Goal: Task Accomplishment & Management: Use online tool/utility

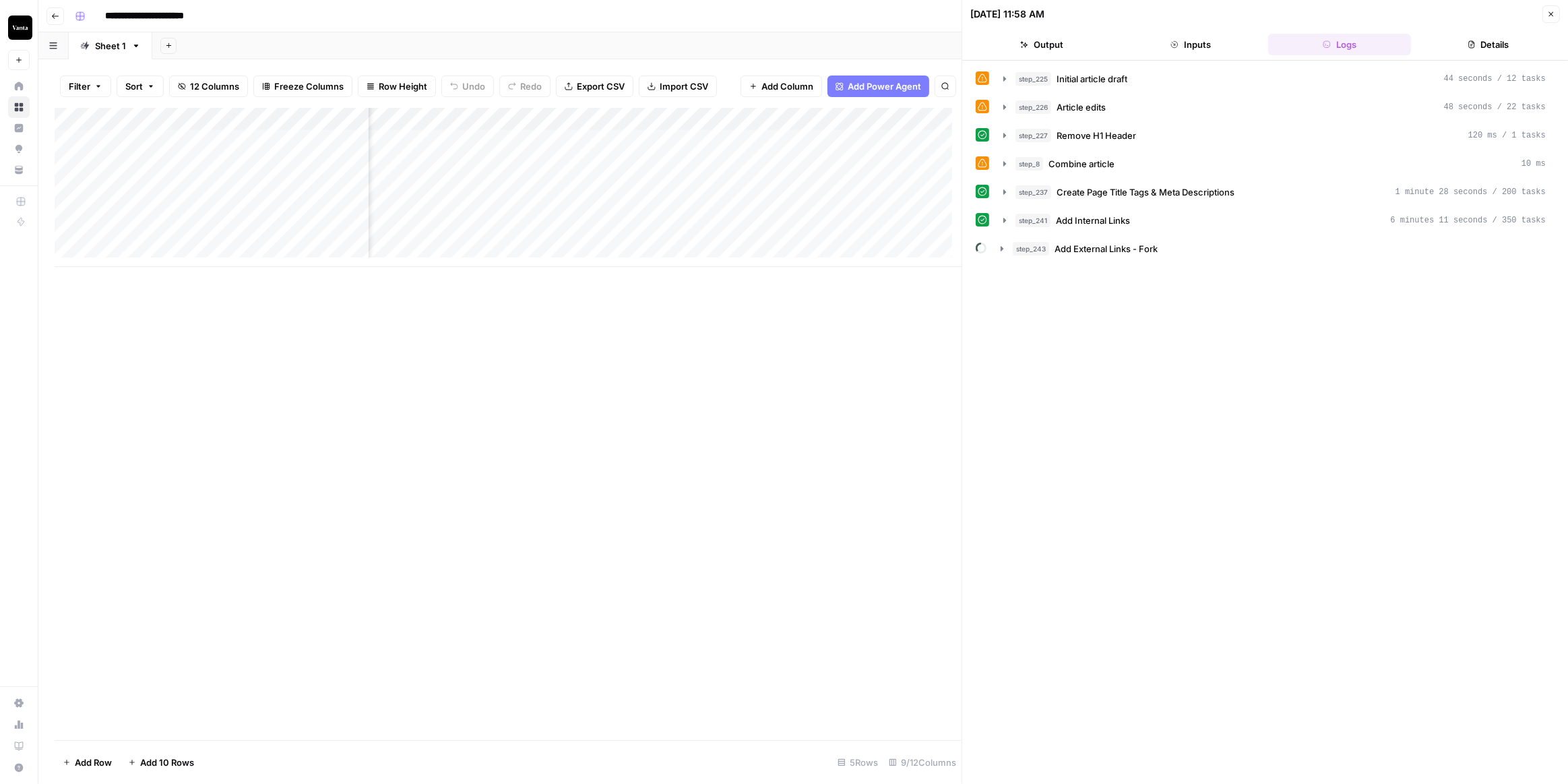
scroll to position [0, 498]
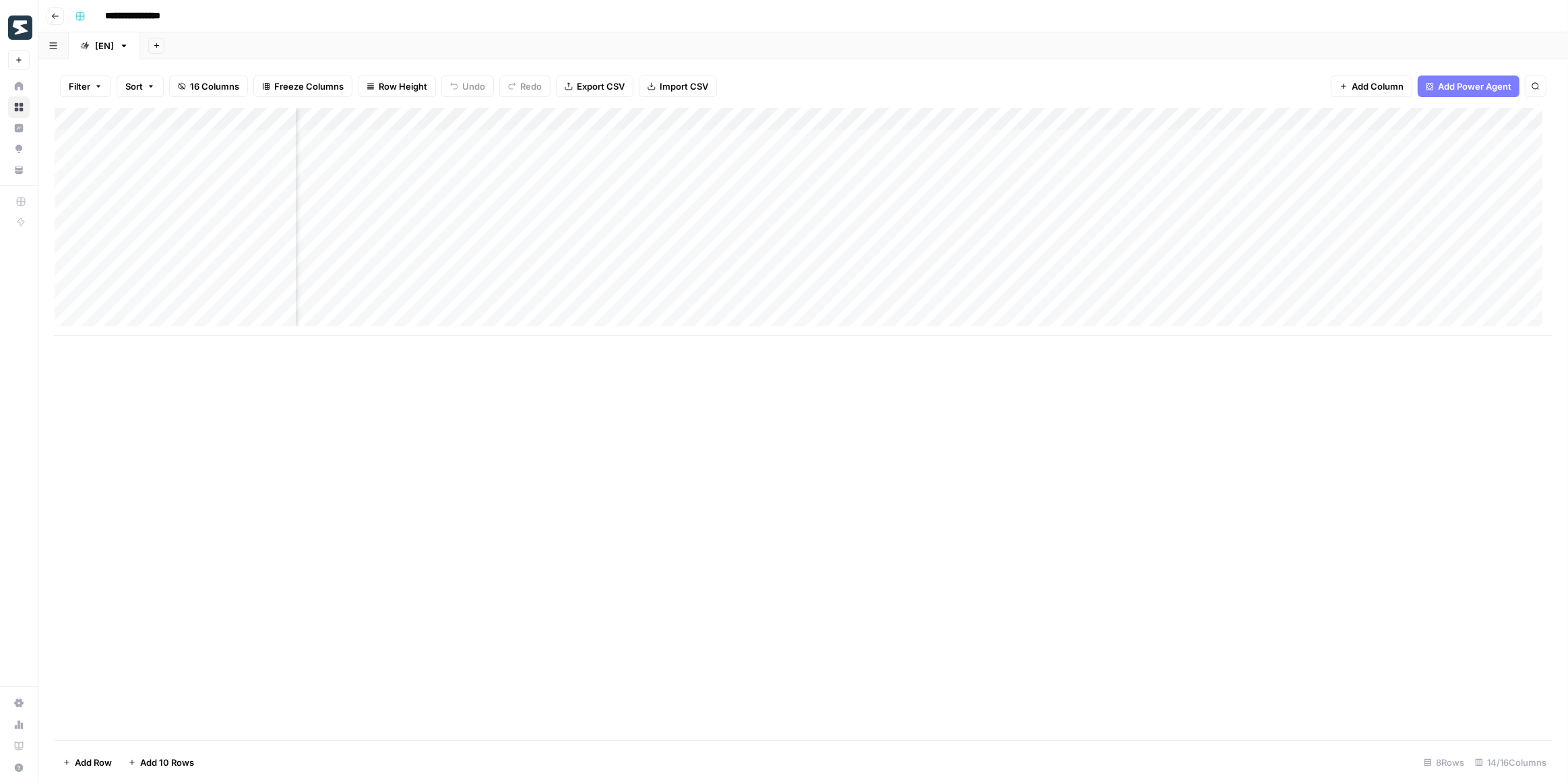
scroll to position [0, 427]
click at [1063, 118] on div "Add Column" at bounding box center [803, 222] width 1497 height 228
click at [1034, 252] on span "Edit Workflow" at bounding box center [1054, 251] width 118 height 14
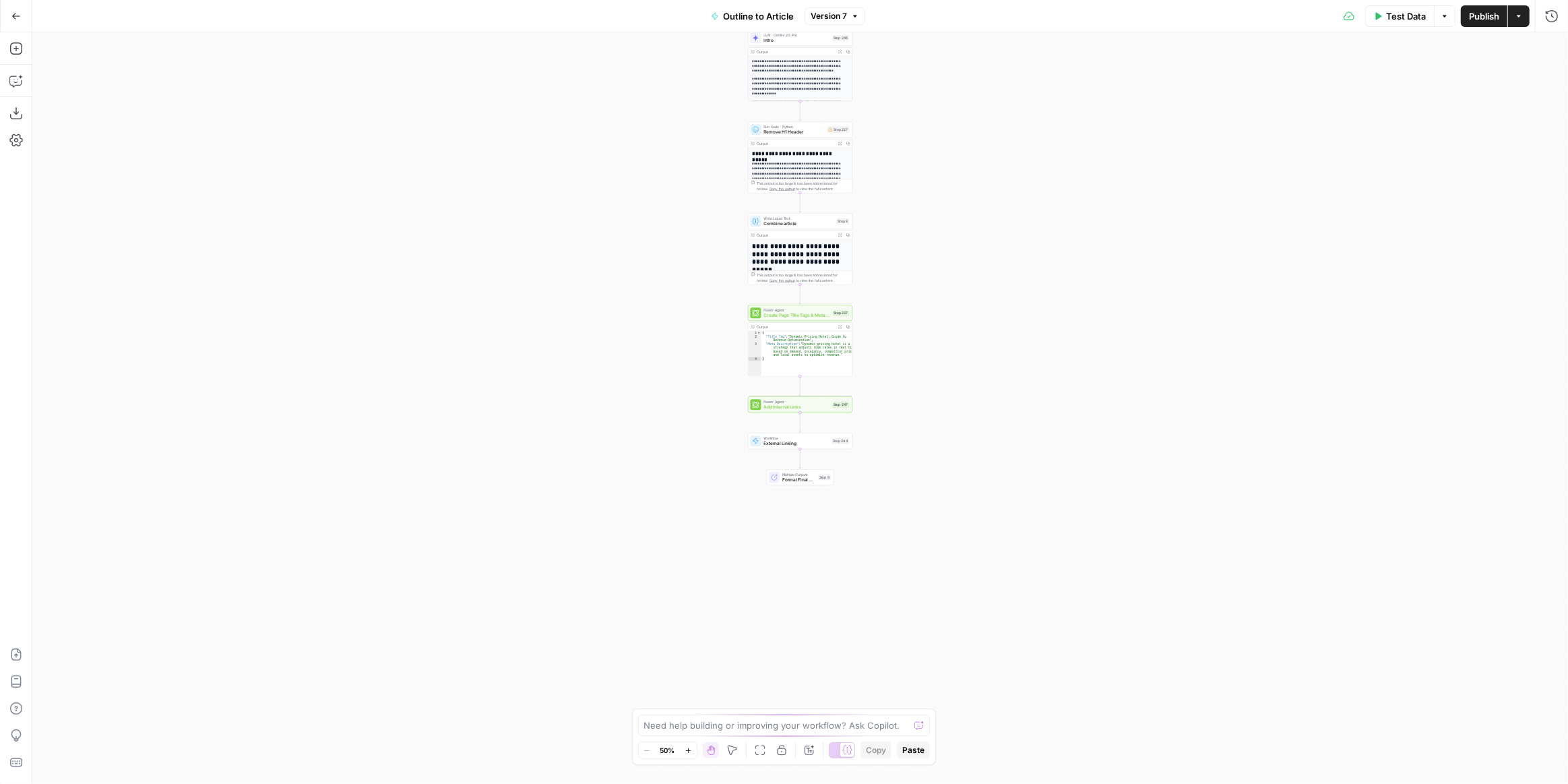
click at [892, 468] on div "**********" at bounding box center [800, 408] width 1535 height 751
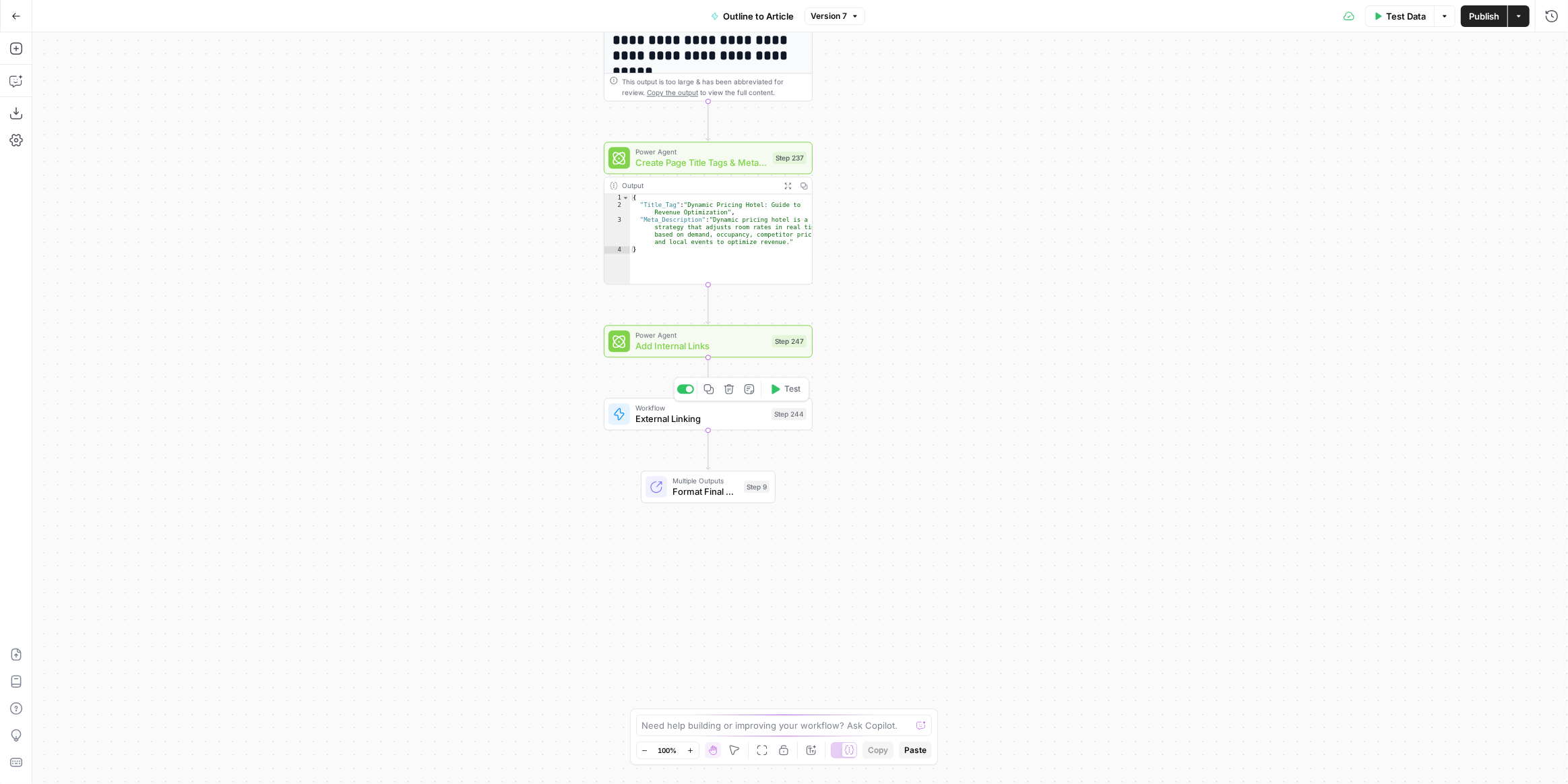
click at [734, 390] on icon "button" at bounding box center [729, 388] width 11 height 11
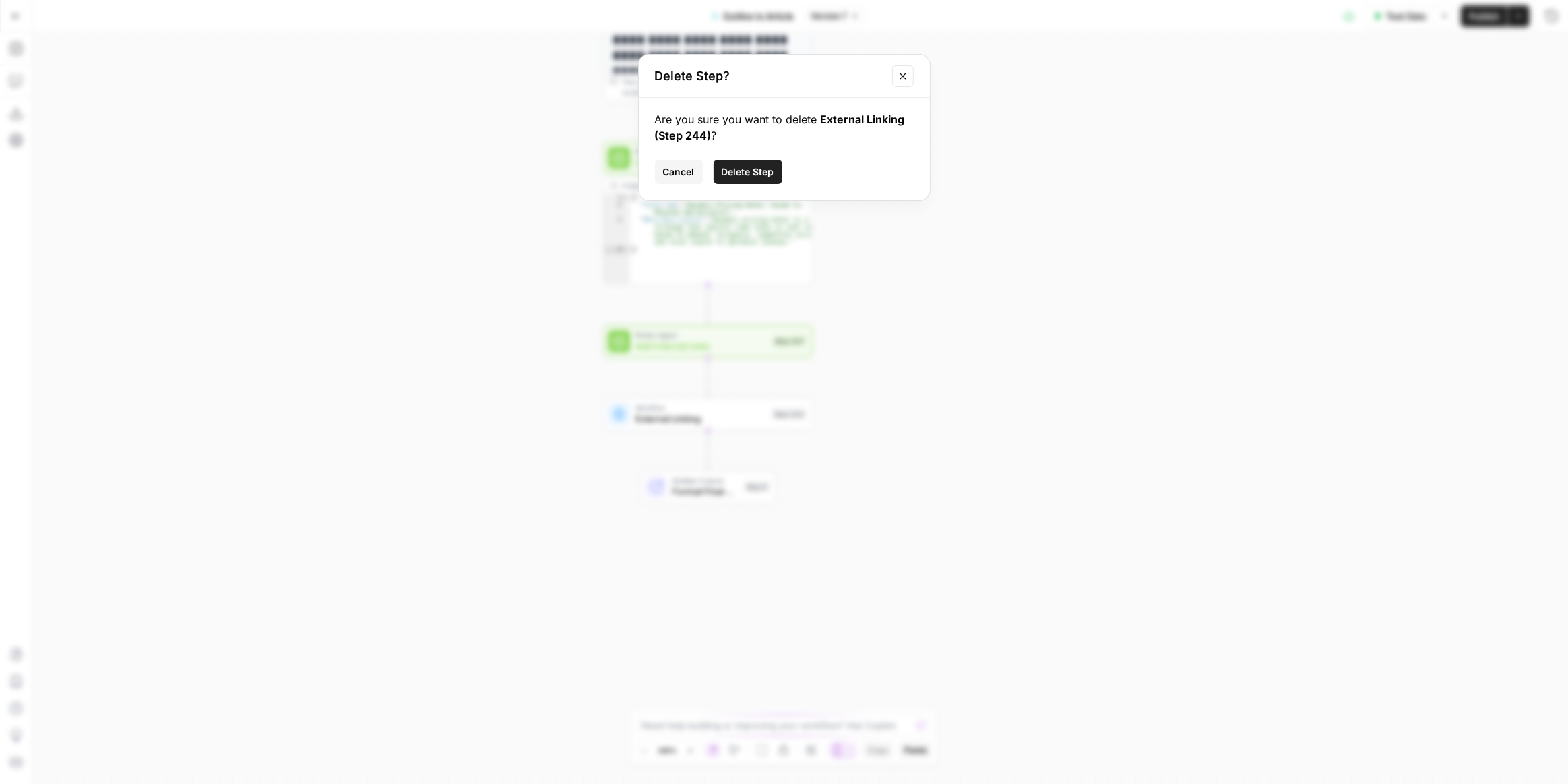
click at [758, 170] on span "Delete Step" at bounding box center [748, 171] width 53 height 14
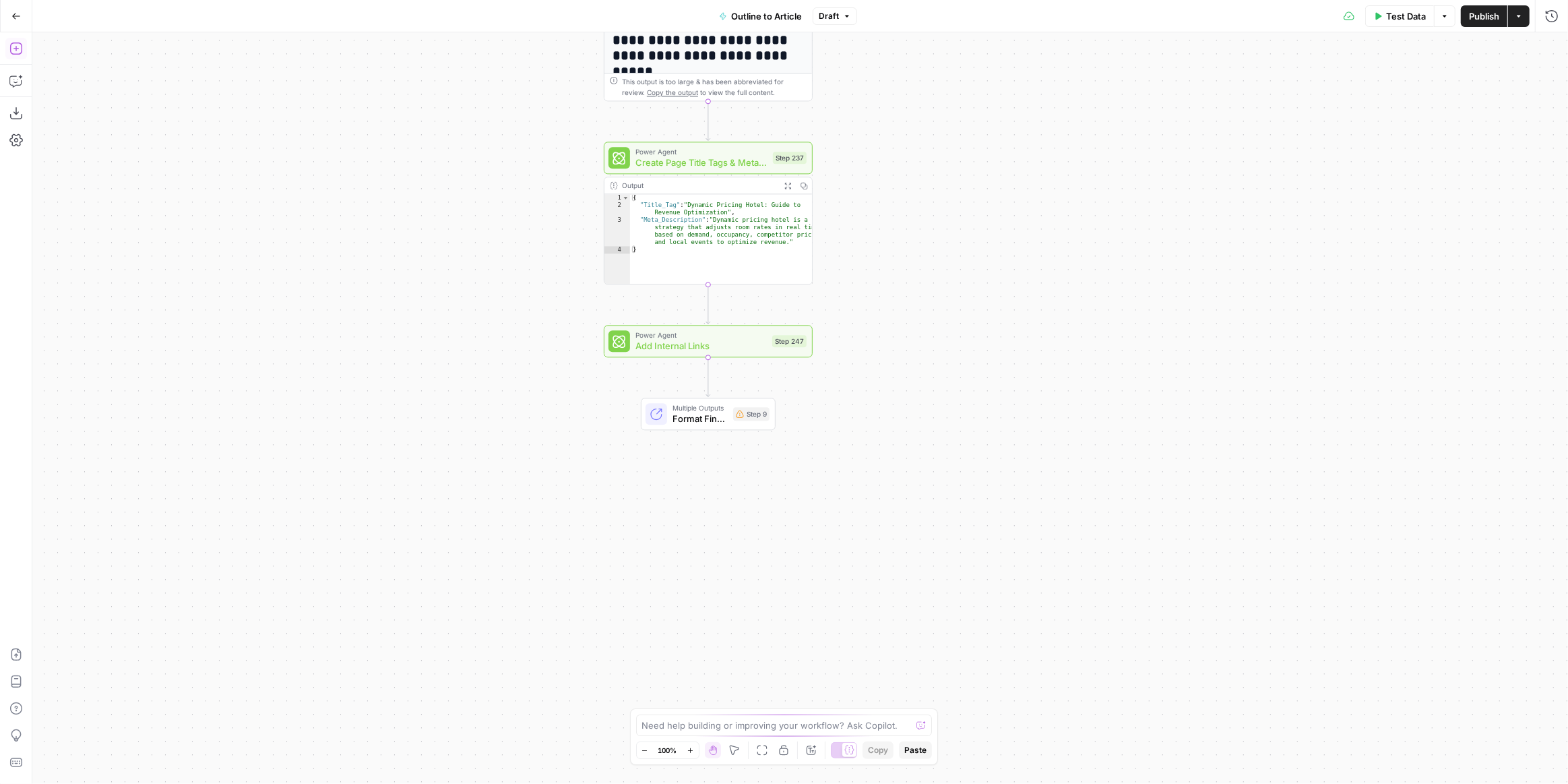
click at [21, 52] on icon "button" at bounding box center [14, 48] width 12 height 12
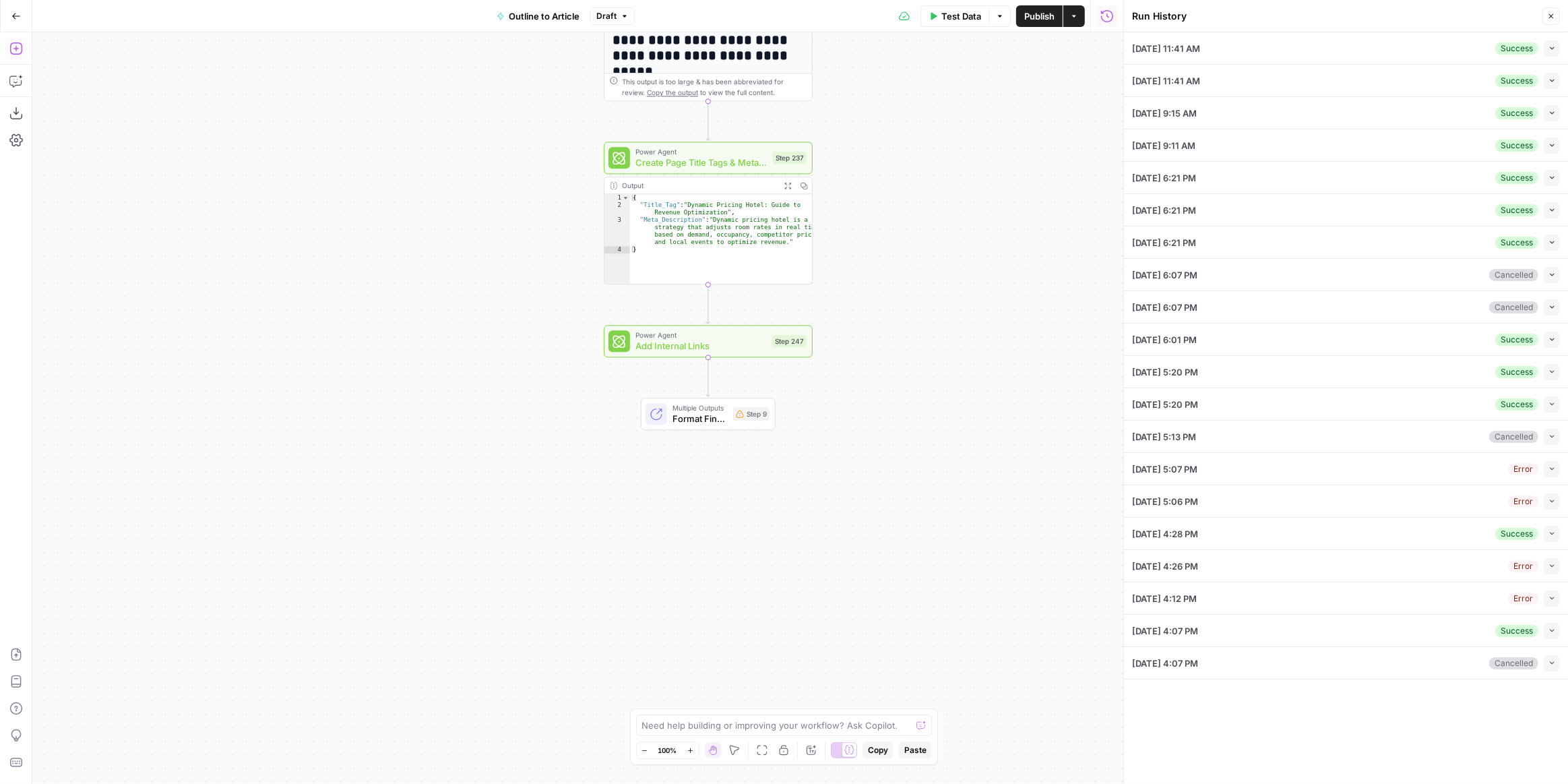
click at [6, 41] on button "Add Steps" at bounding box center [16, 49] width 22 height 22
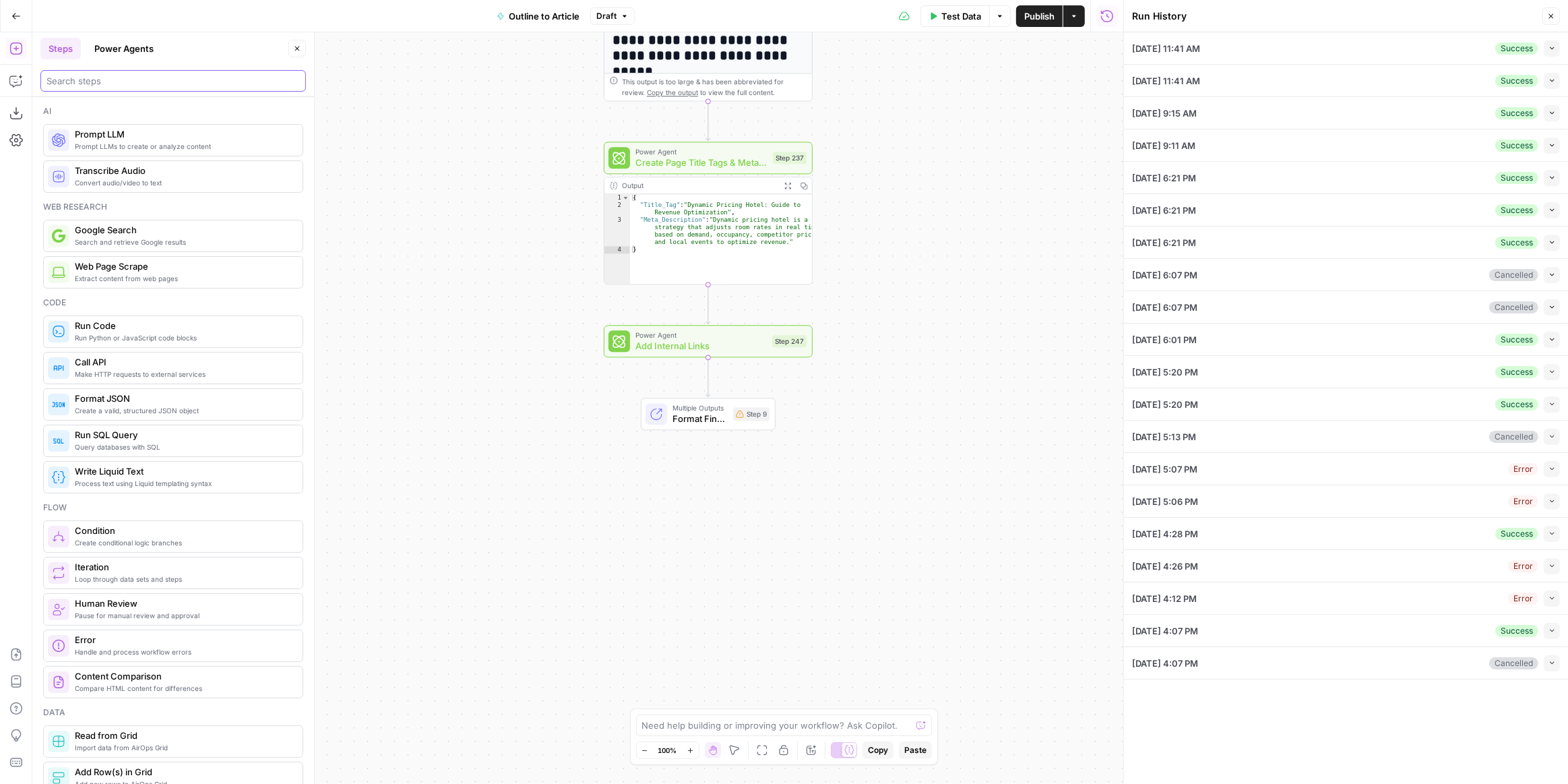
click at [117, 76] on input "search" at bounding box center [173, 81] width 253 height 14
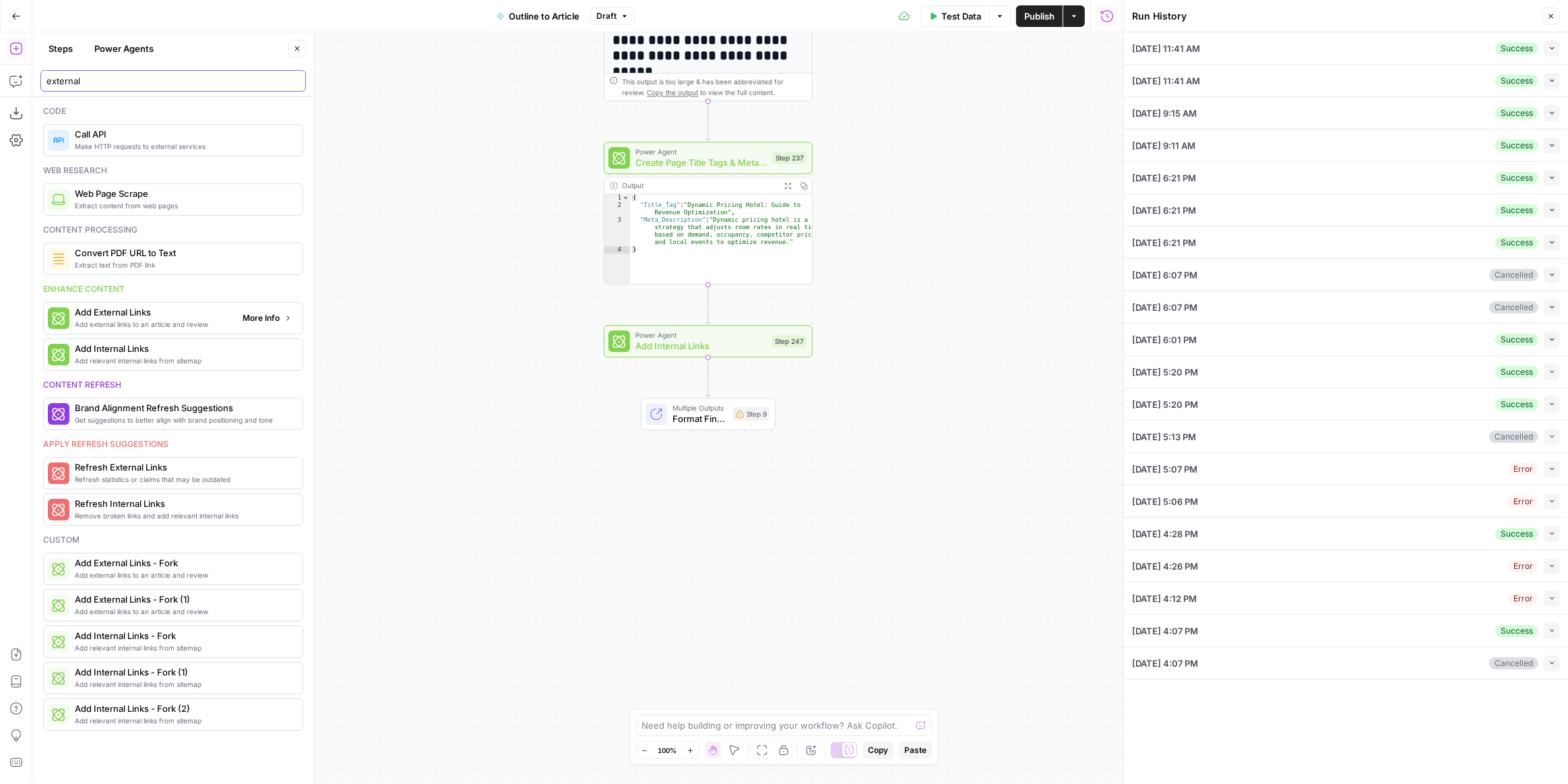
type input "external"
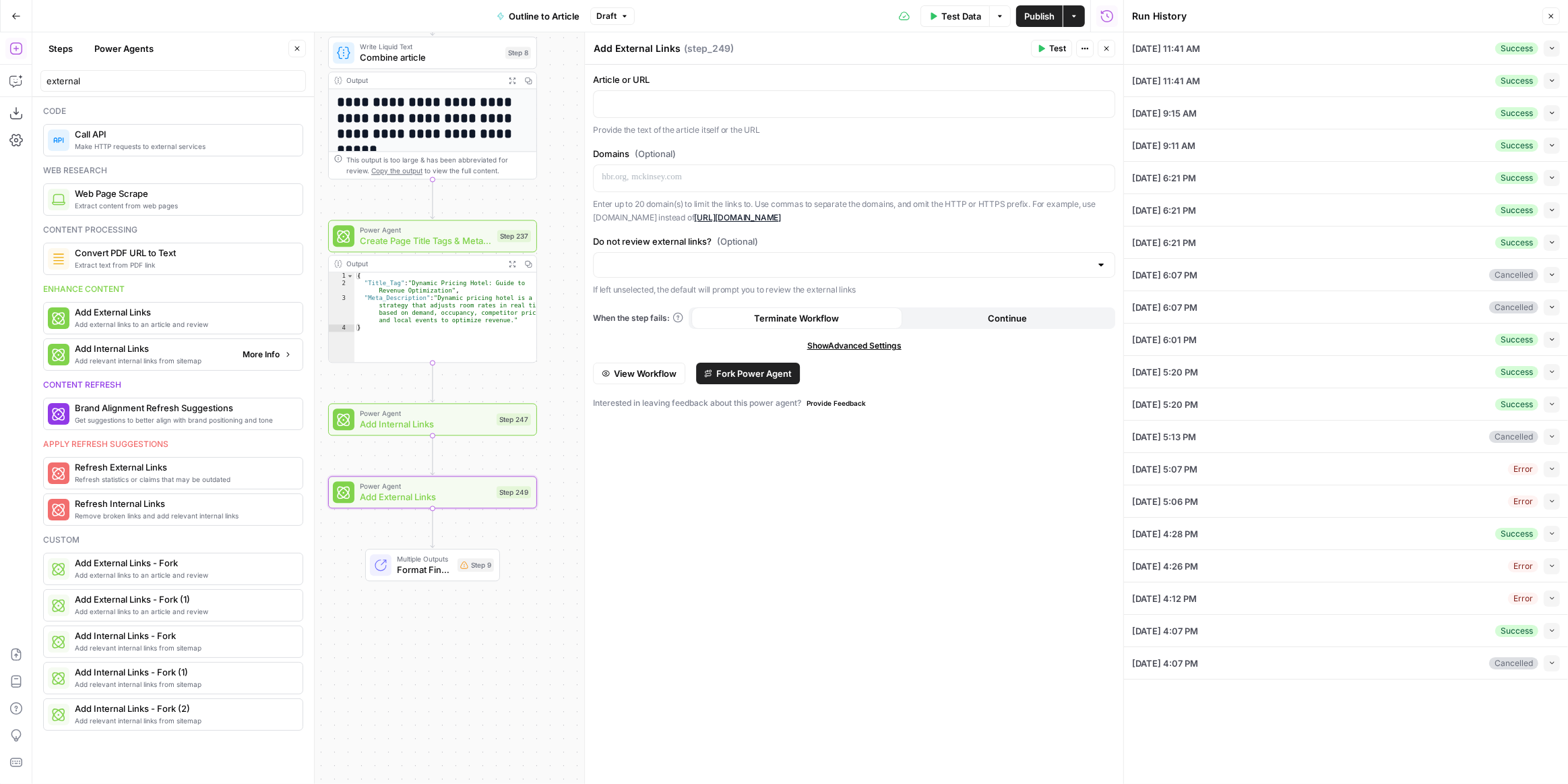
drag, startPoint x: 525, startPoint y: 272, endPoint x: 260, endPoint y: 351, distance: 276.5
click at [260, 351] on body "Smartness New Home Browse Insights Opportunities Your Data Recent Grids Article…" at bounding box center [784, 392] width 1568 height 784
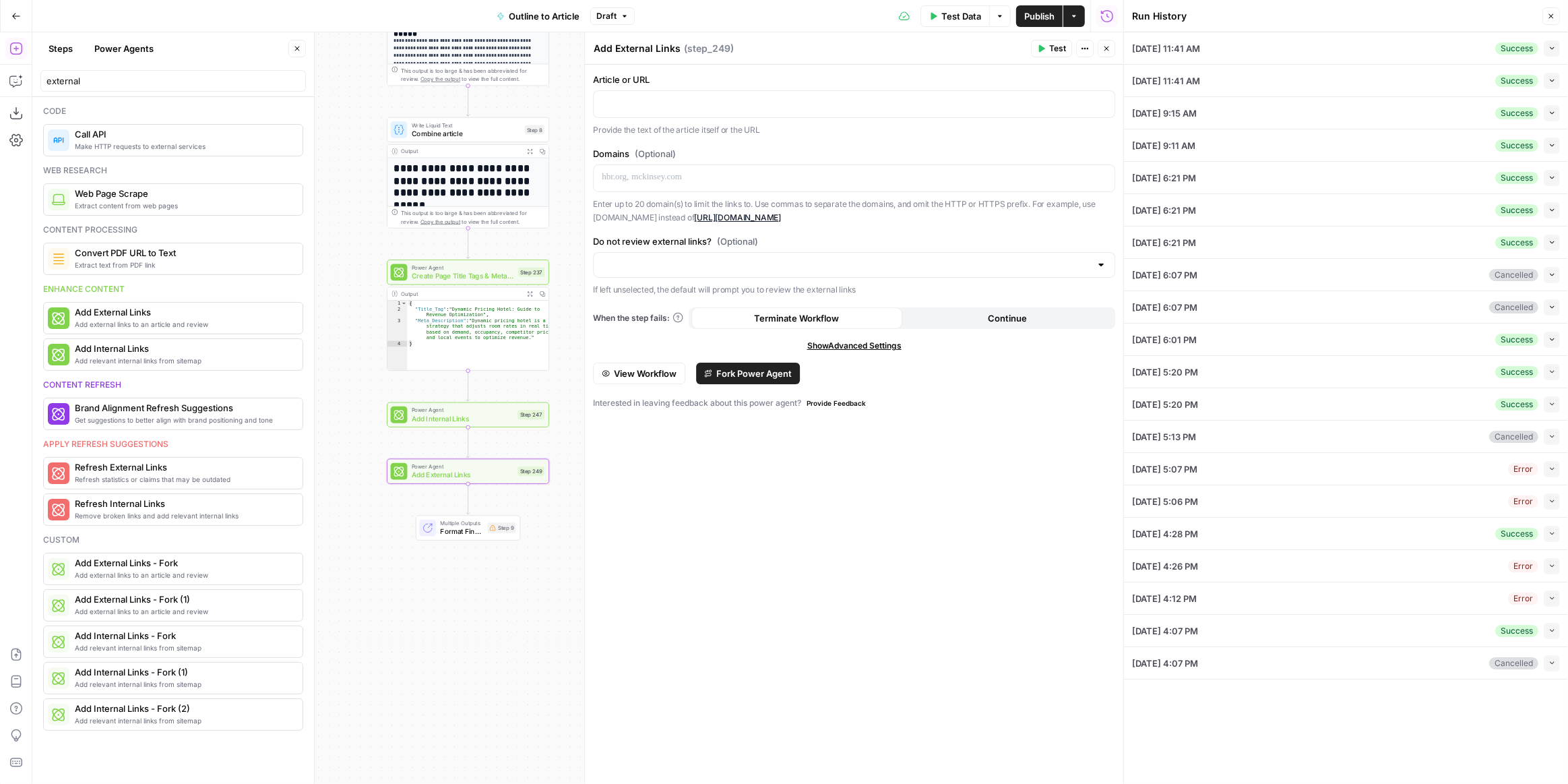
click at [297, 49] on icon "button" at bounding box center [297, 48] width 5 height 5
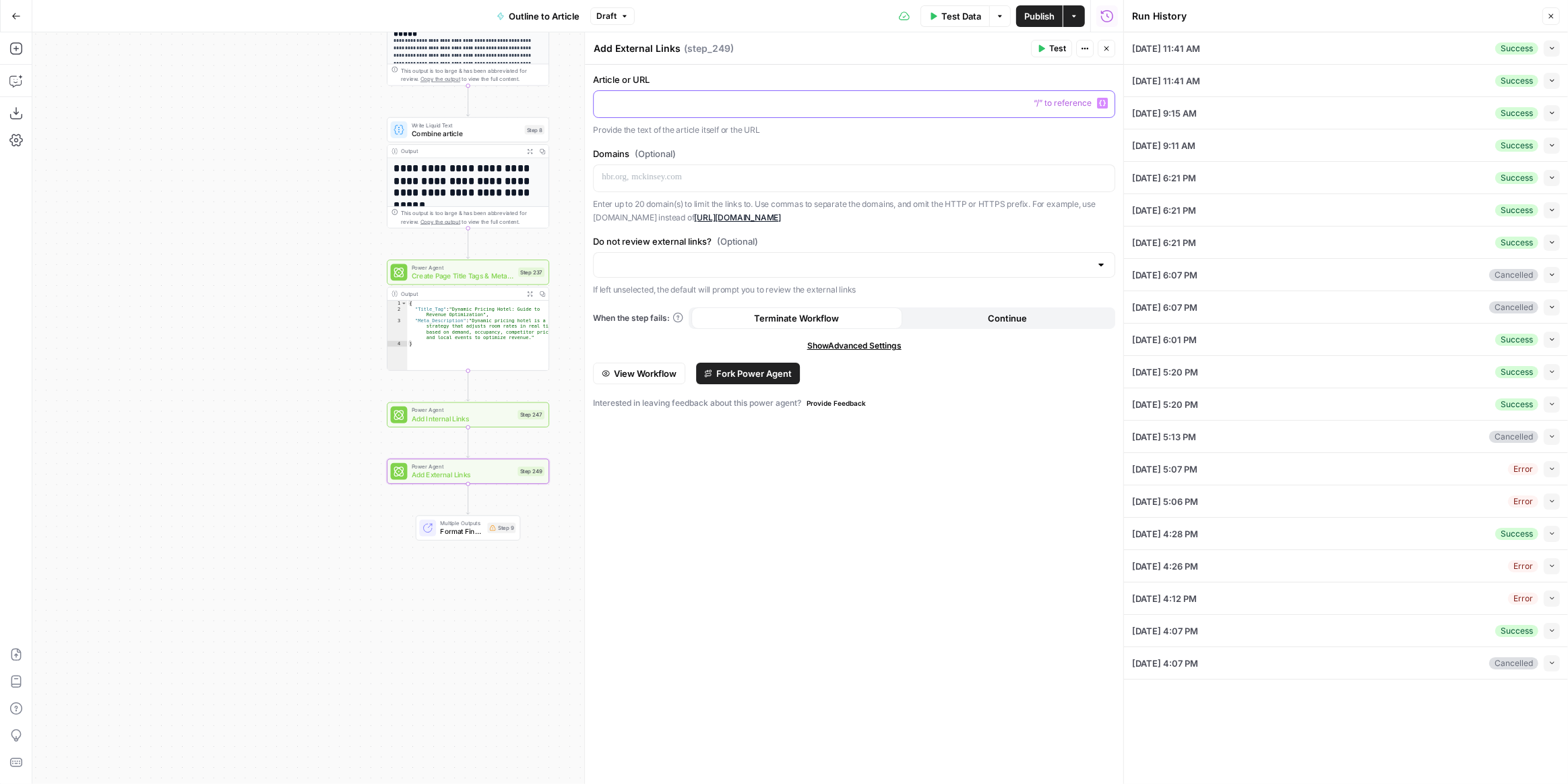
click at [1104, 101] on icon "button" at bounding box center [1102, 102] width 6 height 6
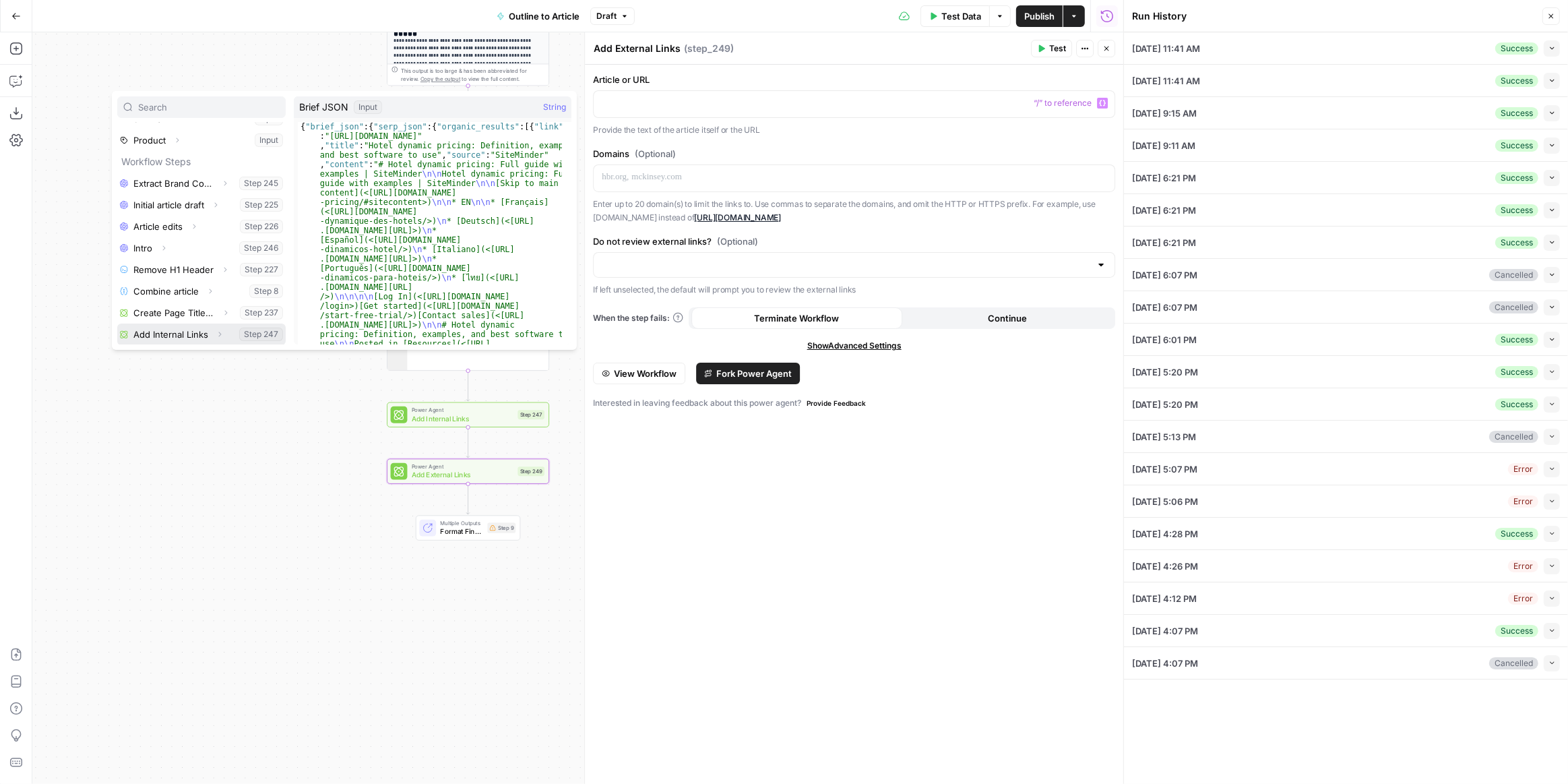
click at [215, 332] on icon "button" at bounding box center [219, 334] width 8 height 8
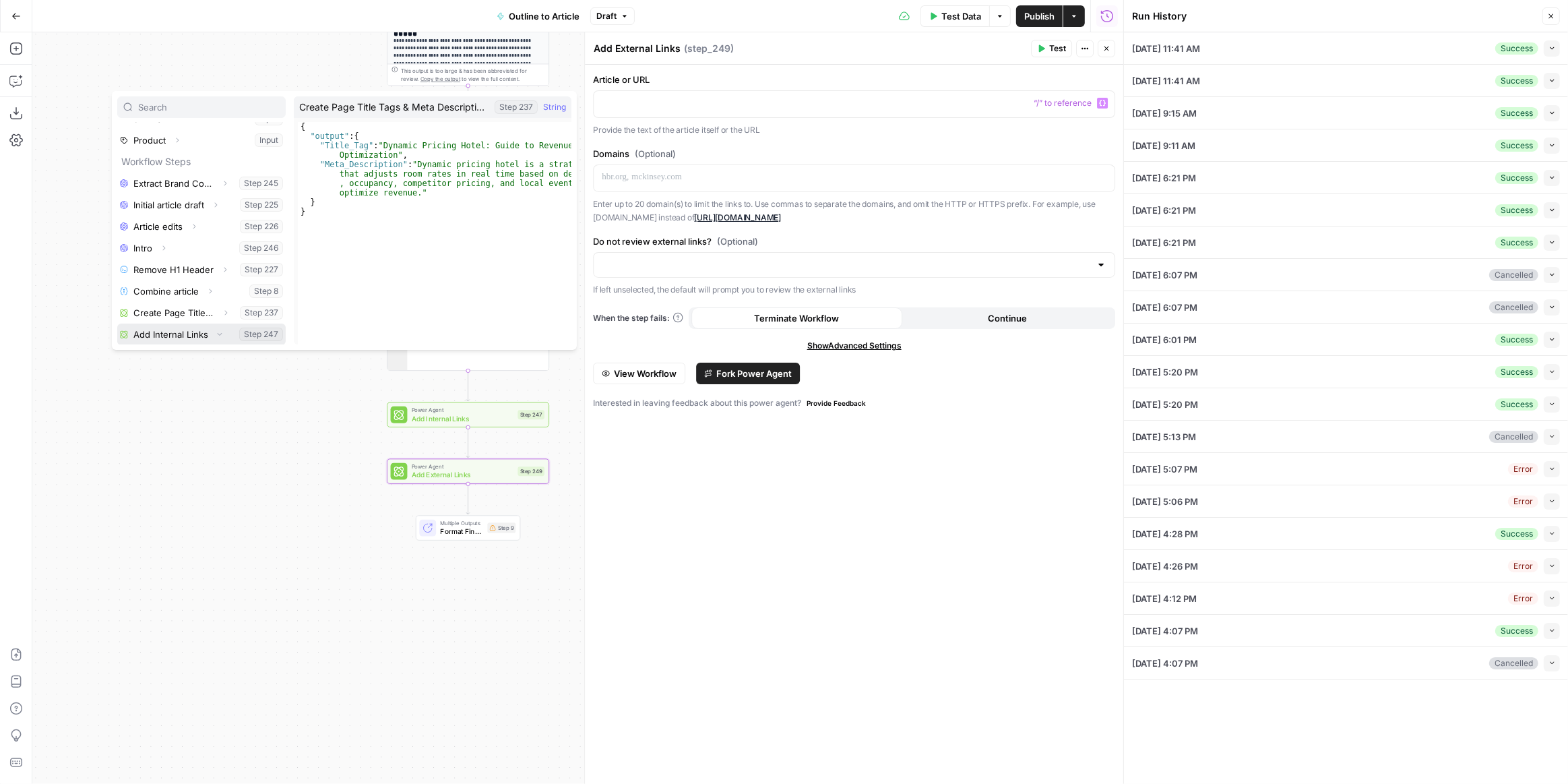
scroll to position [144, 0]
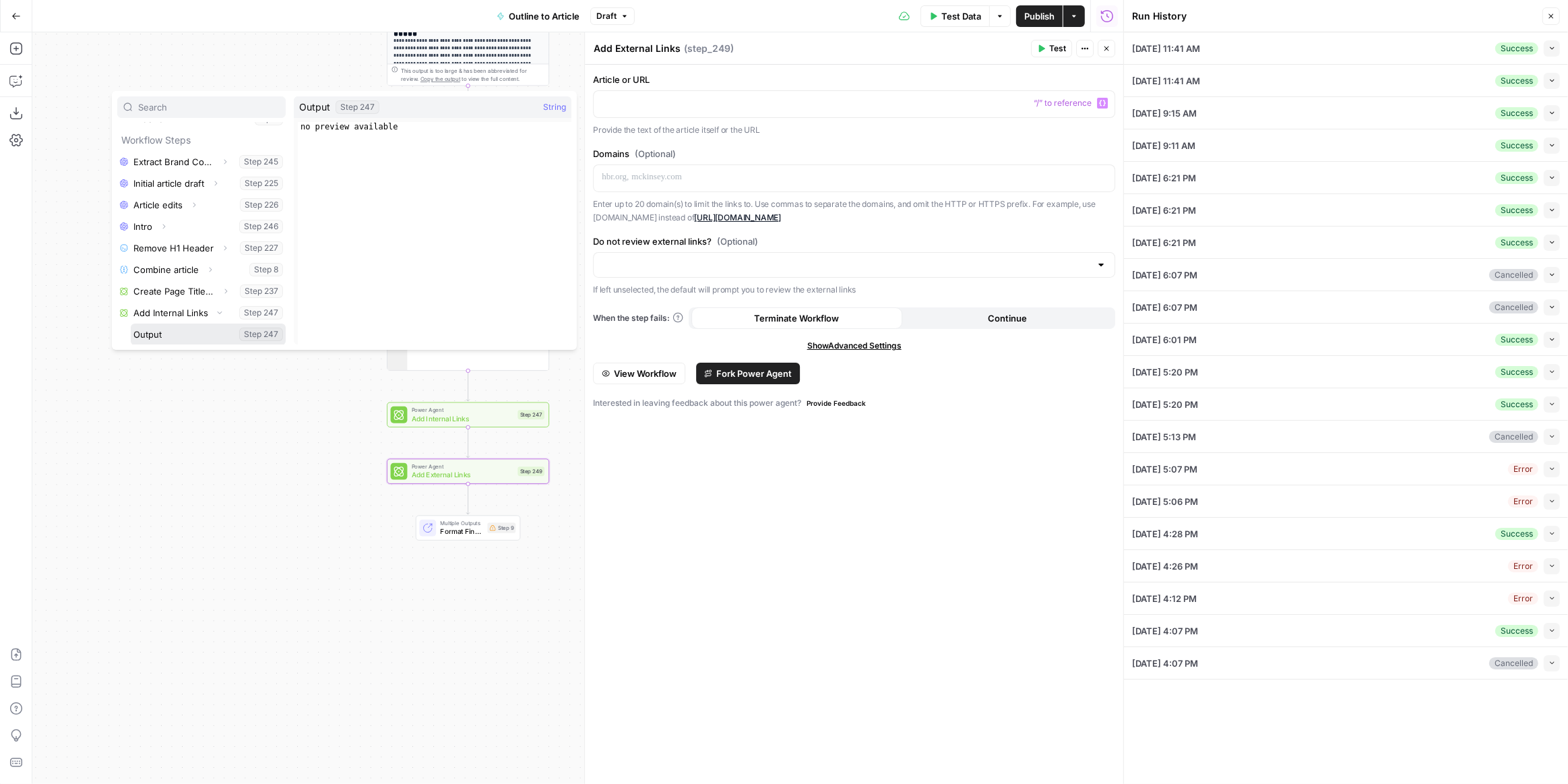
click at [164, 329] on button "Select variable Output" at bounding box center [207, 334] width 155 height 22
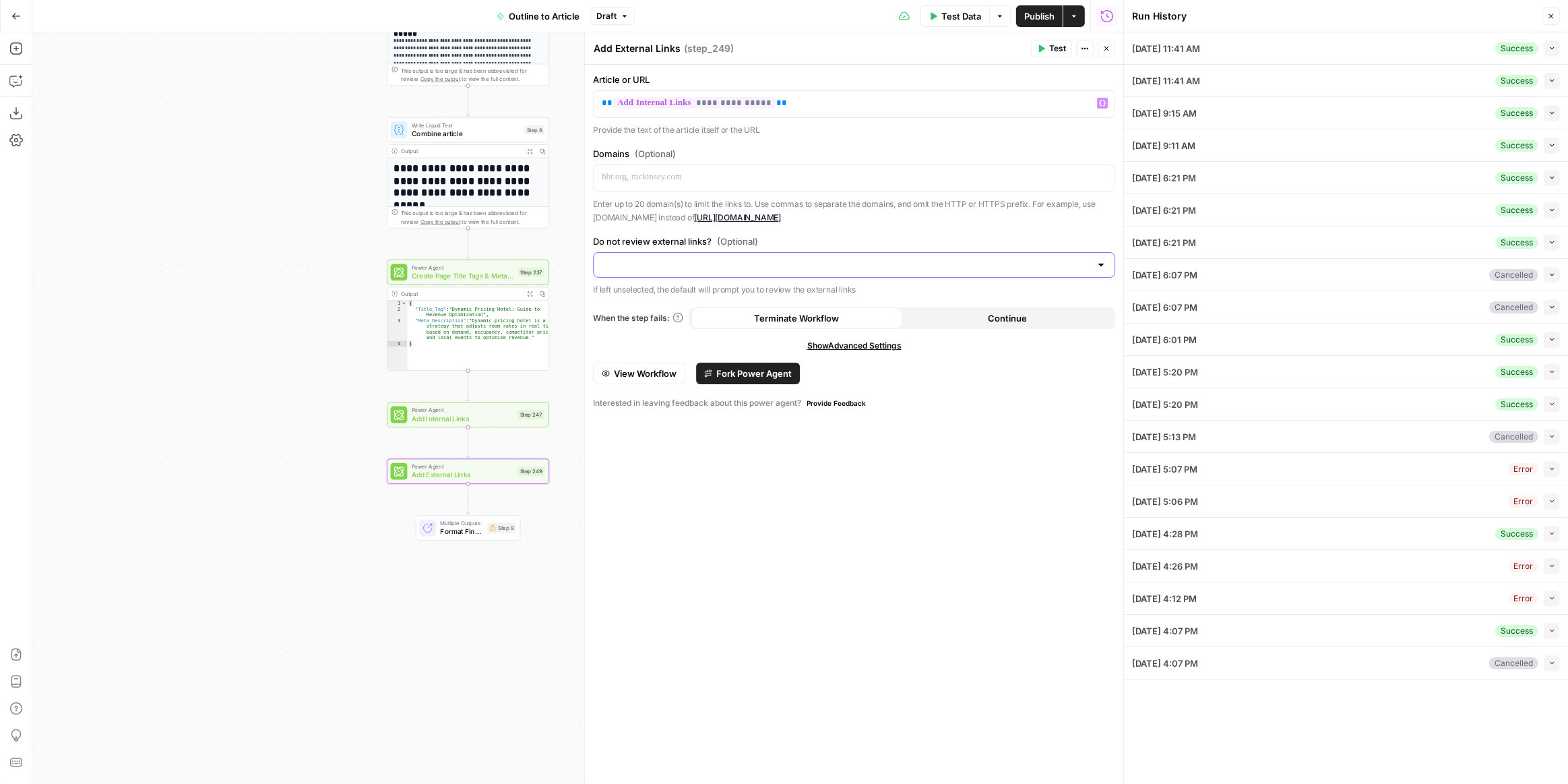
click at [752, 262] on input "Do not review external links? (Optional)" at bounding box center [846, 264] width 489 height 14
click at [689, 312] on span "Do not review external links" at bounding box center [852, 316] width 494 height 14
click at [789, 467] on div "**********" at bounding box center [854, 424] width 539 height 719
click at [471, 529] on span "Format Final Output" at bounding box center [462, 531] width 43 height 11
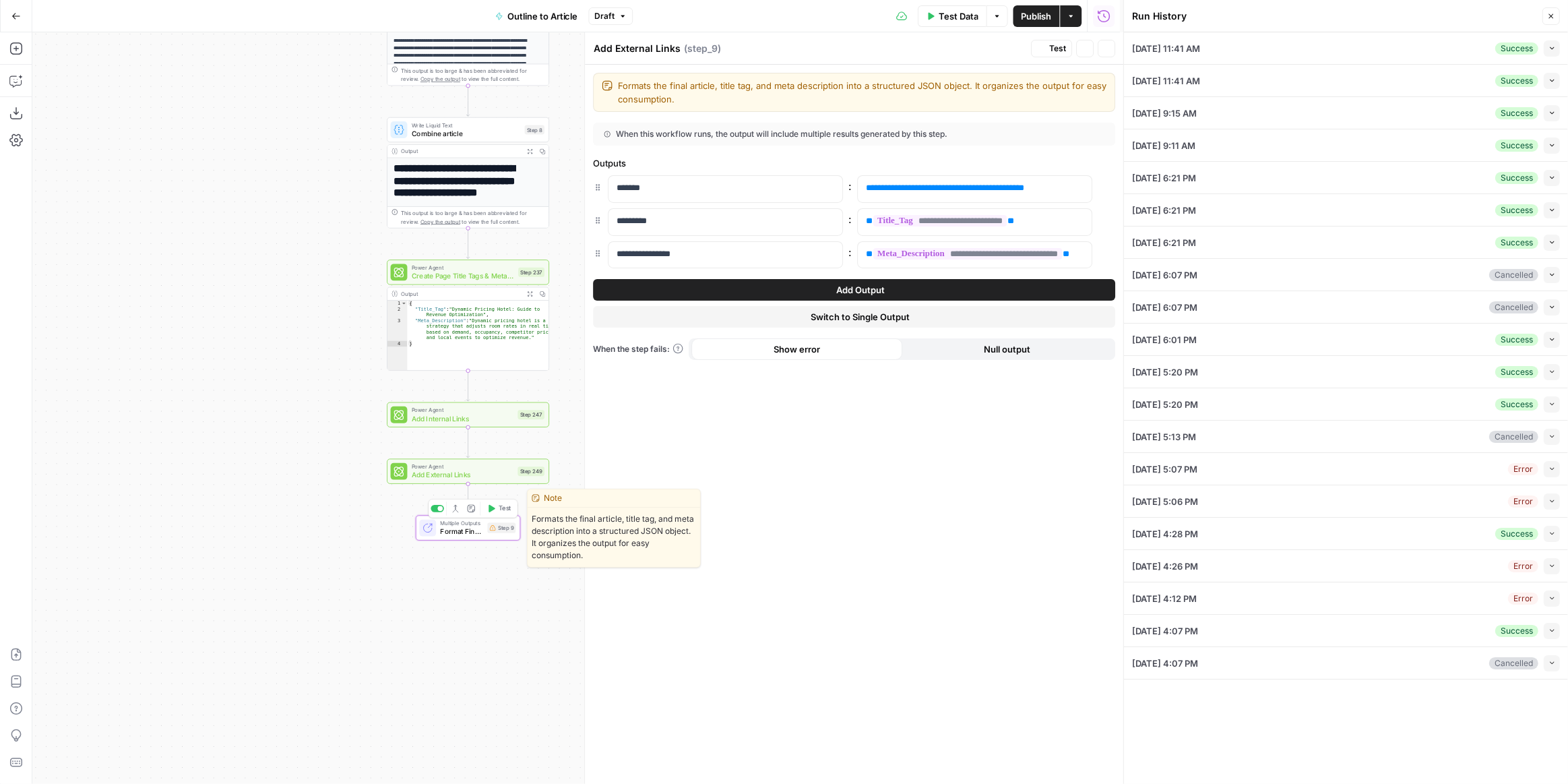
type textarea "Format Final Output"
drag, startPoint x: 1062, startPoint y: 183, endPoint x: 855, endPoint y: 191, distance: 207.2
click at [855, 191] on div "**********" at bounding box center [854, 189] width 522 height 28
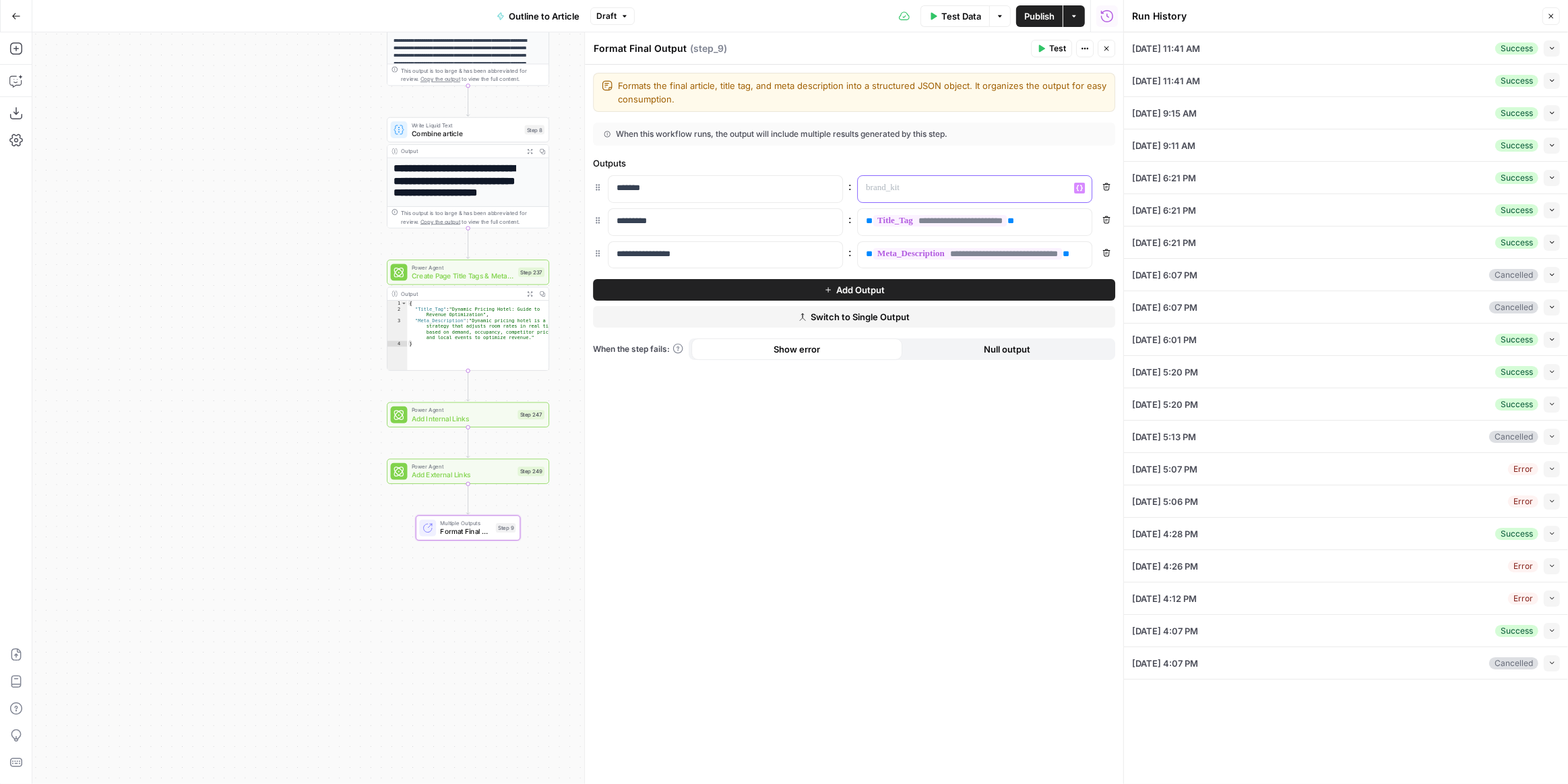
click at [1079, 185] on icon "button" at bounding box center [1079, 187] width 6 height 6
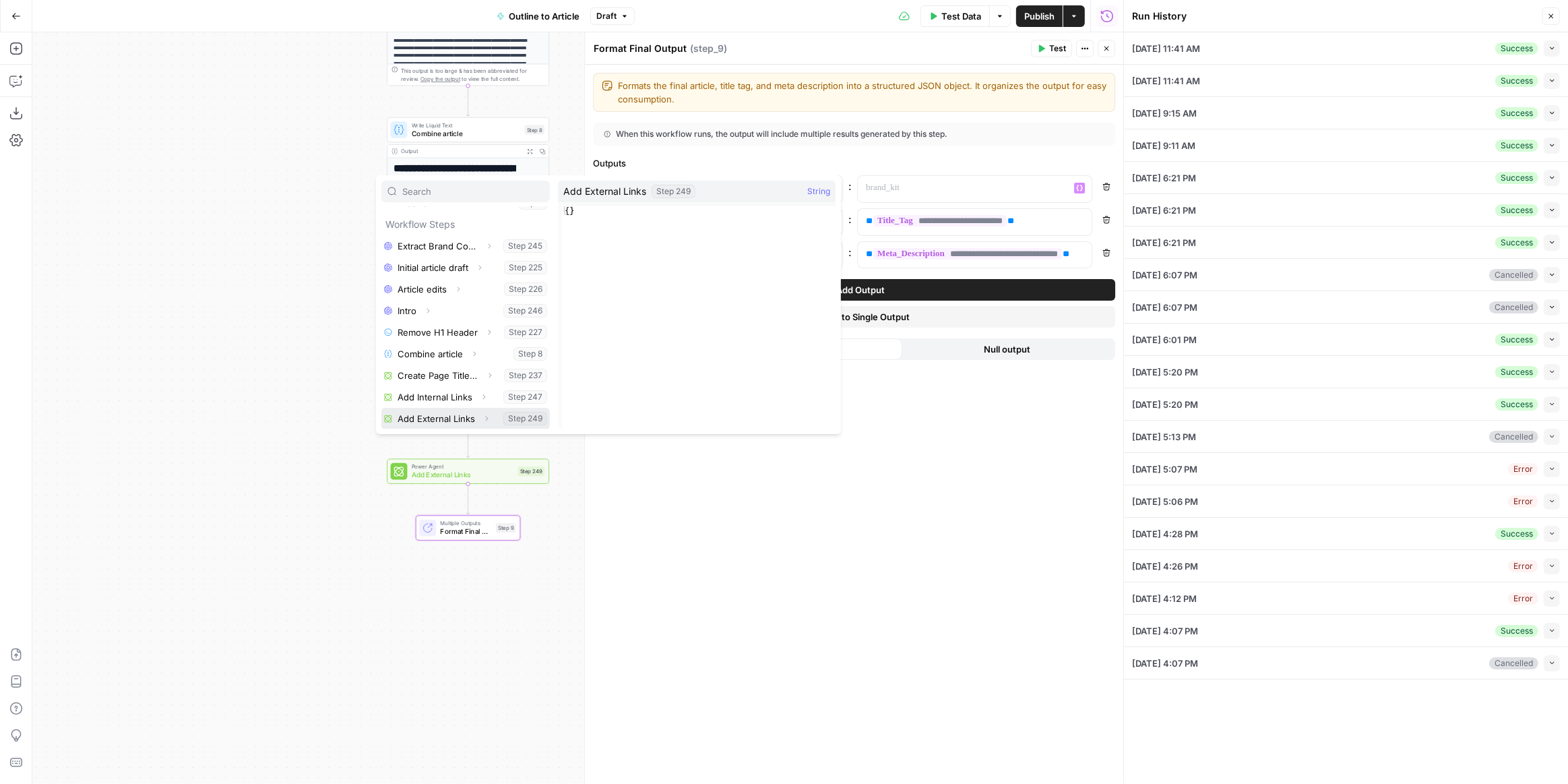
click at [483, 417] on icon "button" at bounding box center [486, 418] width 8 height 8
click at [431, 417] on button "Select variable Output" at bounding box center [472, 419] width 155 height 22
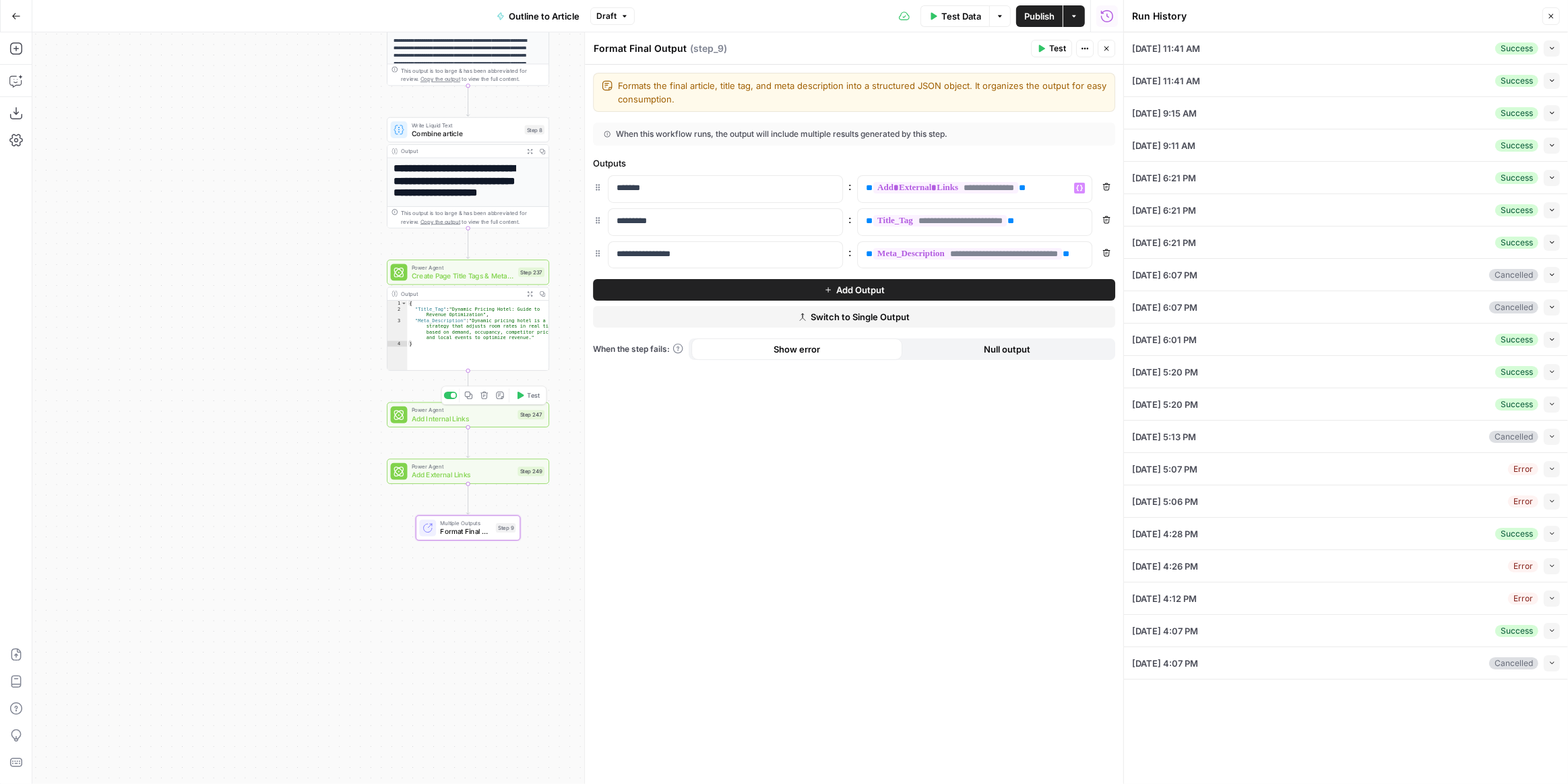
click at [526, 397] on button "Test" at bounding box center [528, 395] width 33 height 14
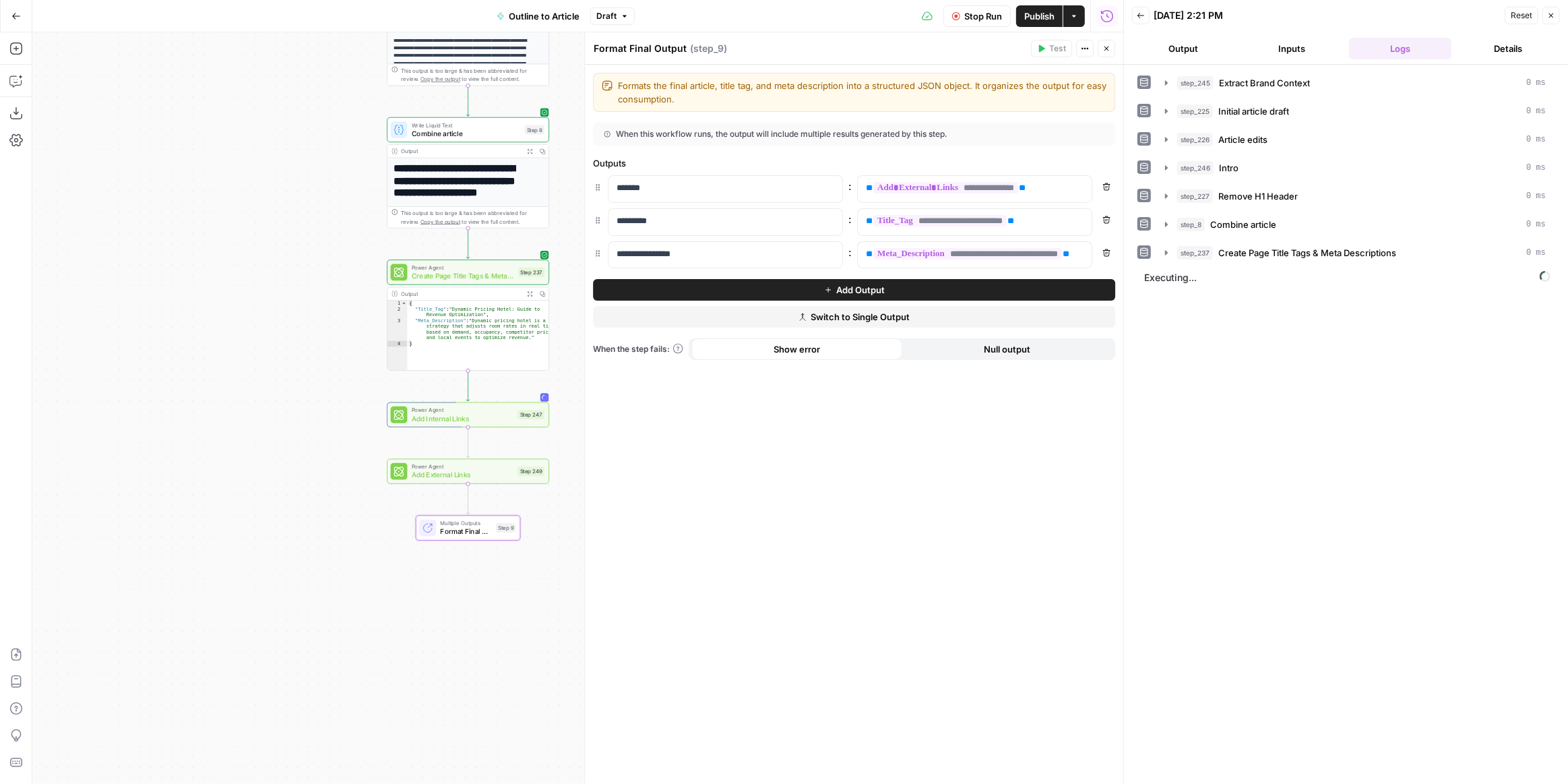
click at [1198, 44] on button "Output" at bounding box center [1183, 49] width 103 height 22
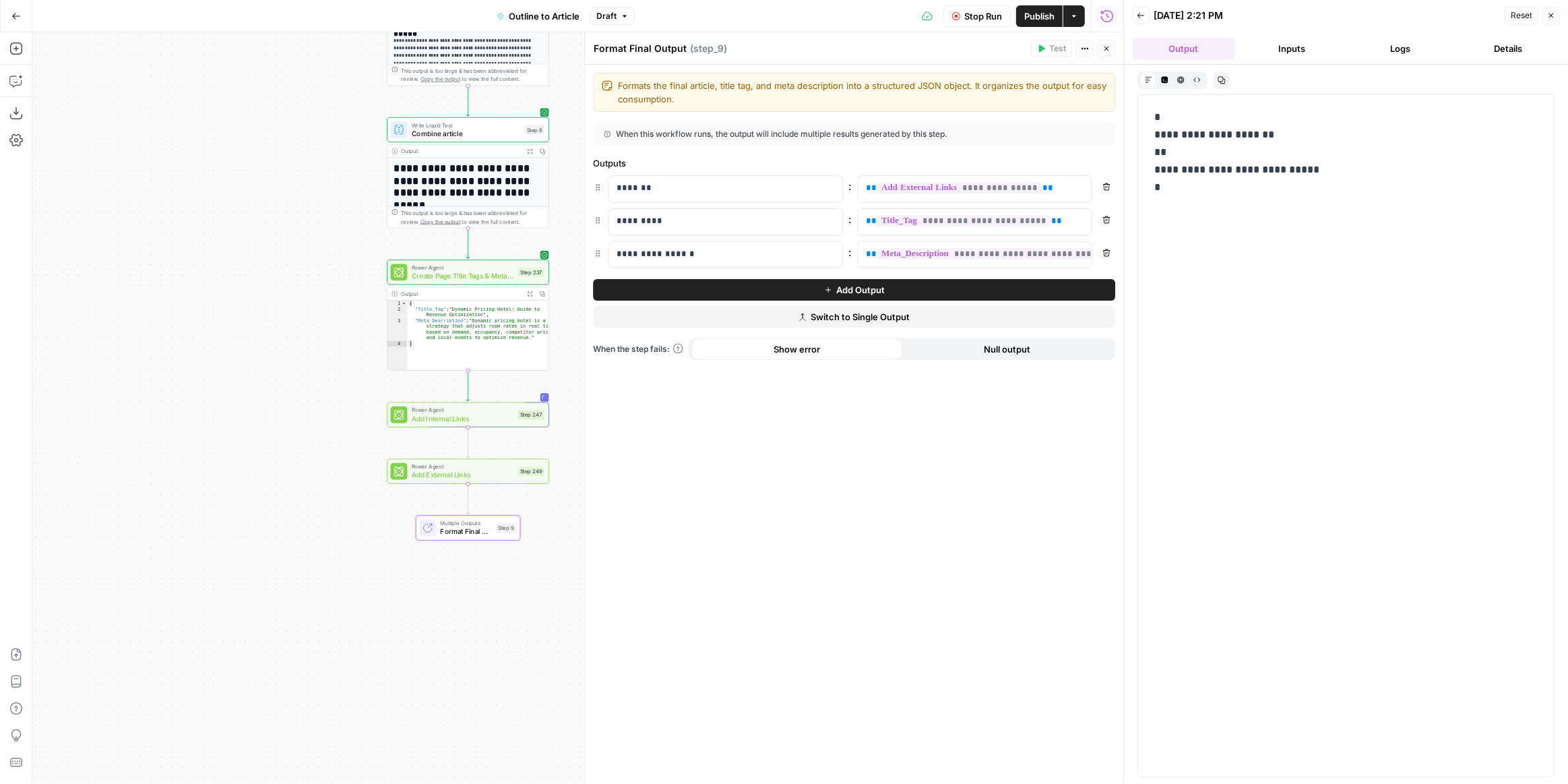
click at [1407, 46] on button "Logs" at bounding box center [1401, 49] width 103 height 22
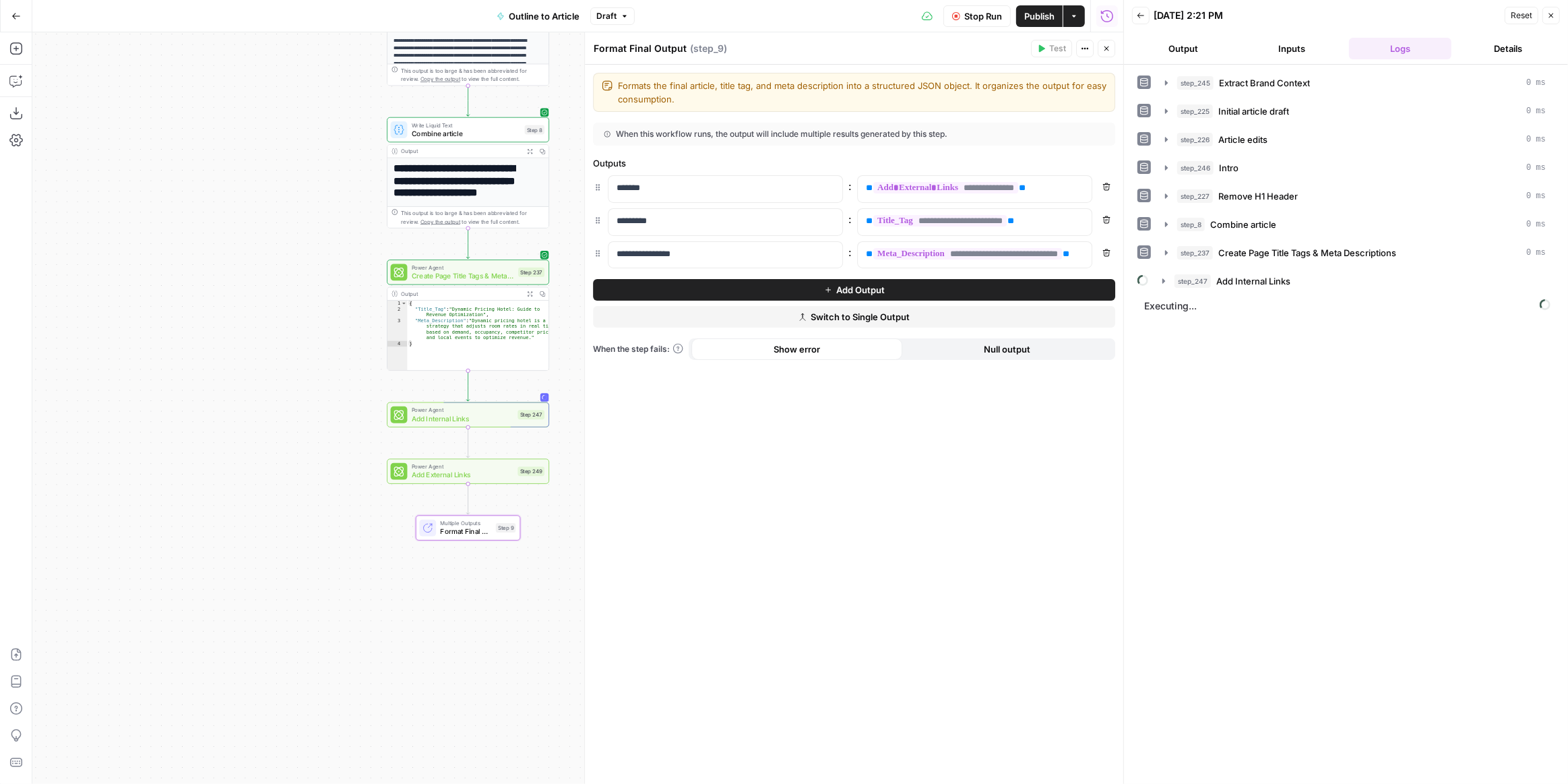
click at [502, 410] on span "Power Agent" at bounding box center [463, 409] width 102 height 8
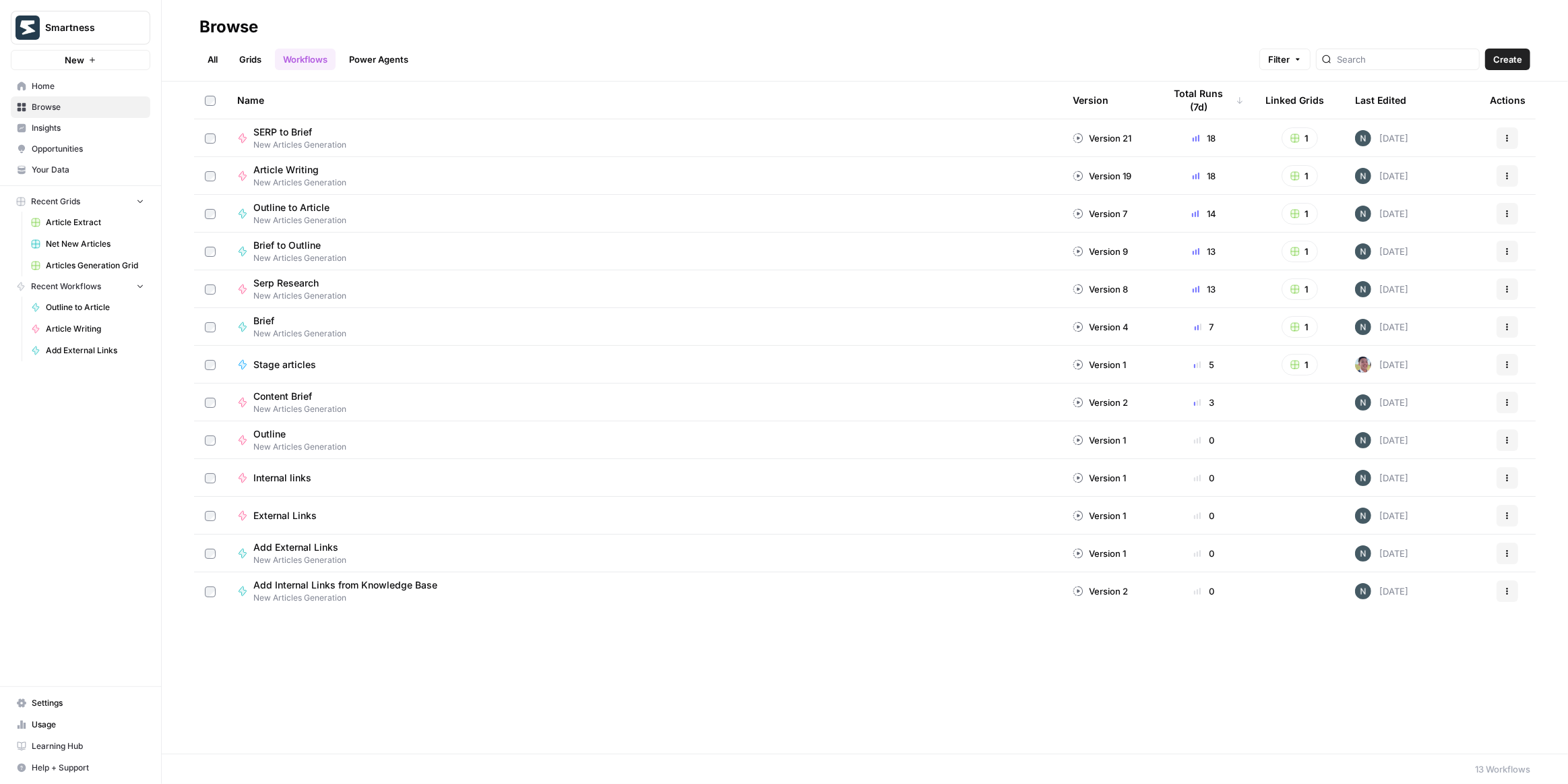
click at [72, 106] on span "Browse" at bounding box center [88, 107] width 112 height 12
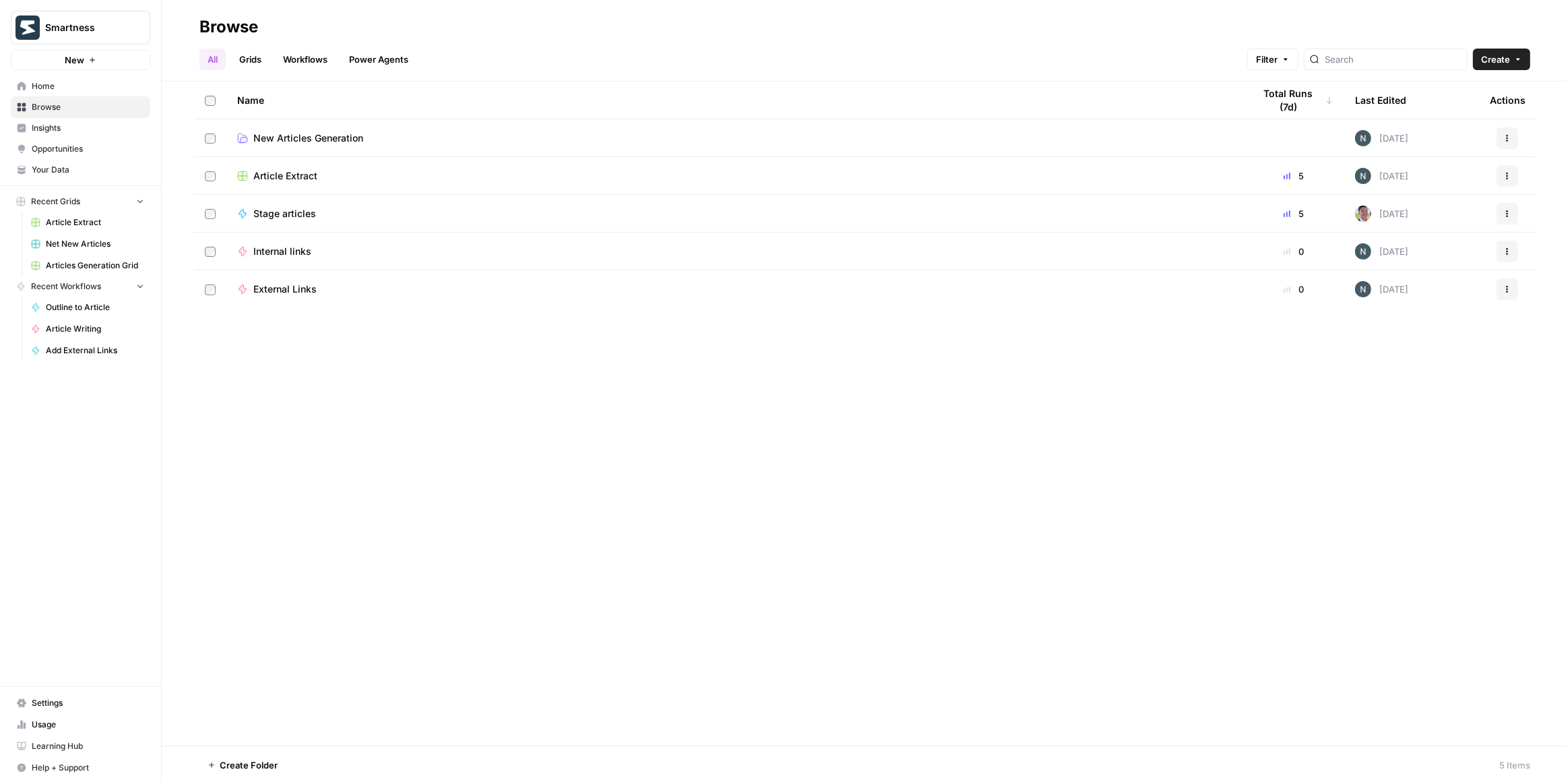
click at [318, 136] on span "New Articles Generation" at bounding box center [308, 138] width 110 height 14
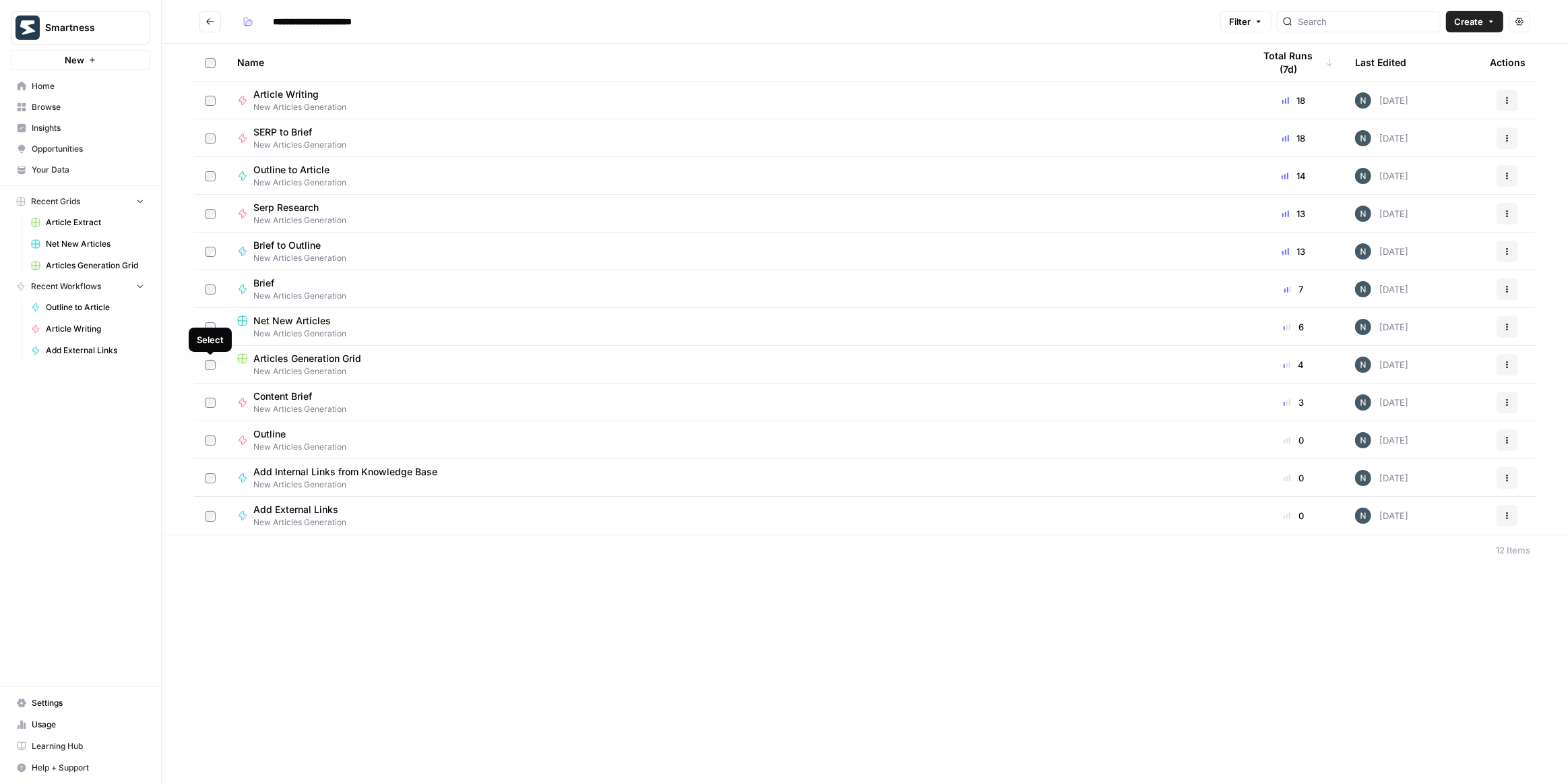
click at [264, 330] on span "New Articles Generation" at bounding box center [734, 333] width 995 height 12
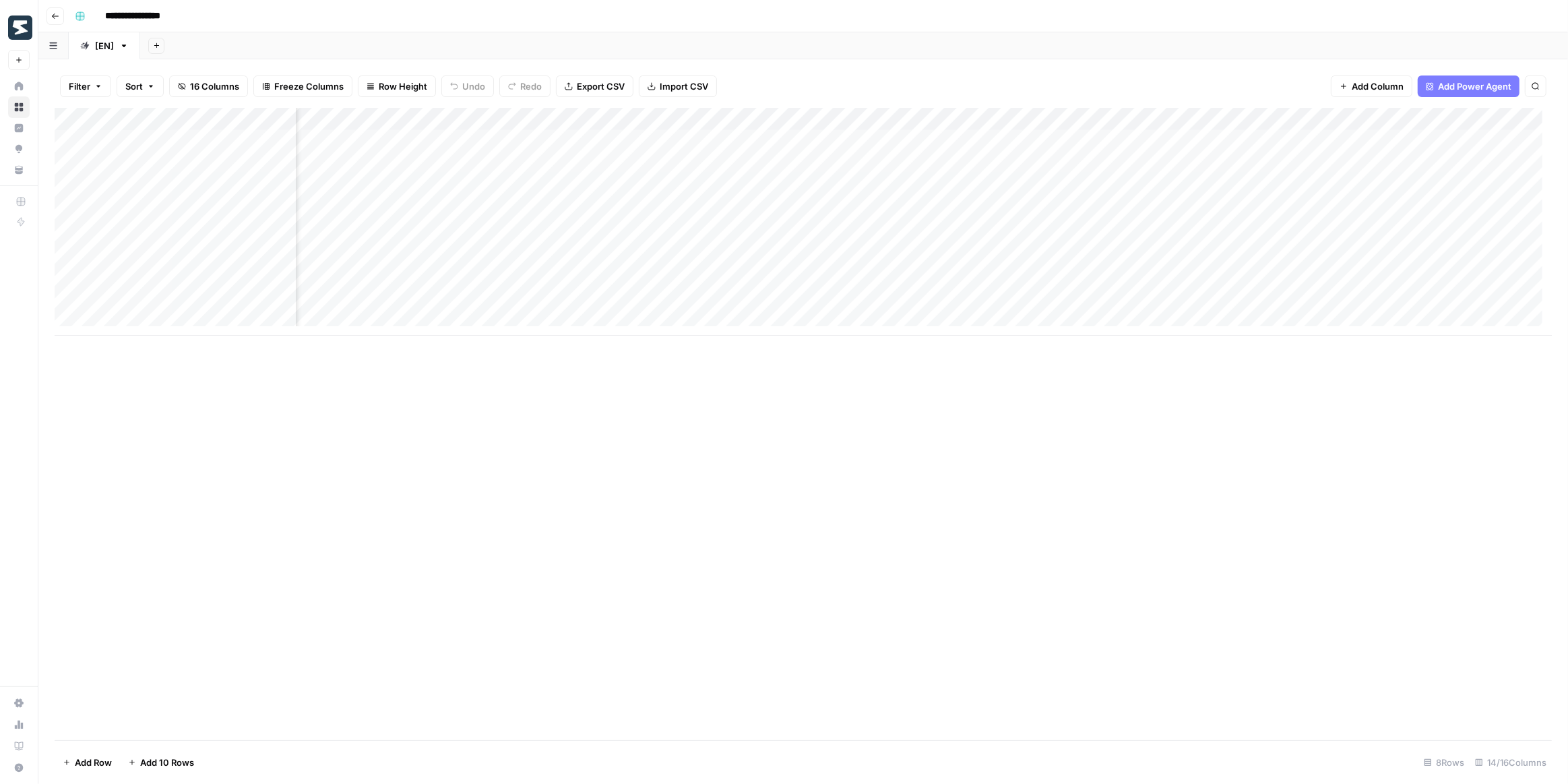
scroll to position [0, 427]
click at [1027, 109] on div "Add Column" at bounding box center [803, 222] width 1497 height 228
click at [1033, 246] on span "Edit Workflow" at bounding box center [1054, 251] width 118 height 14
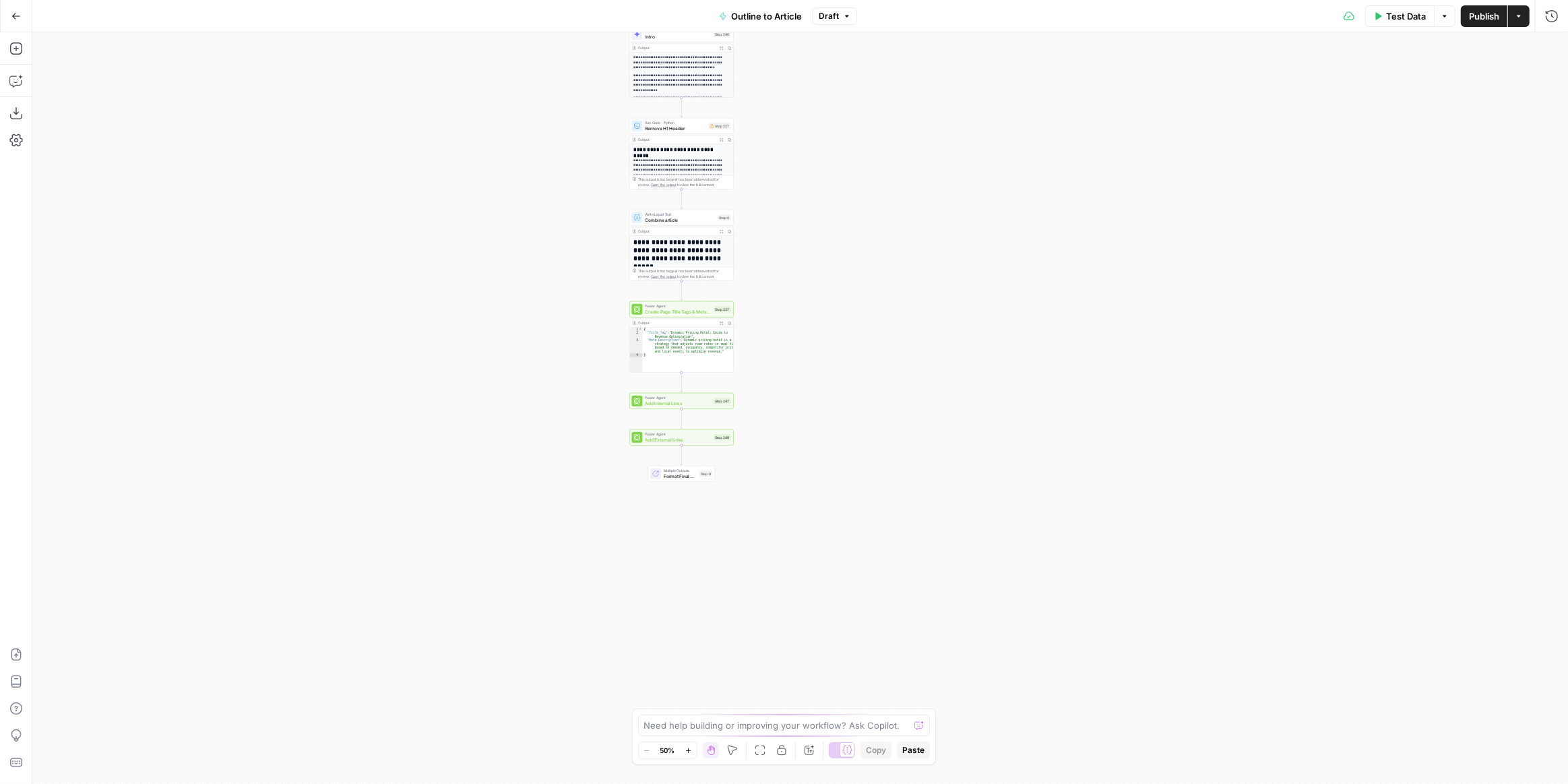
drag, startPoint x: 942, startPoint y: 536, endPoint x: 819, endPoint y: 267, distance: 295.8
click at [819, 267] on div "**********" at bounding box center [800, 408] width 1535 height 751
click at [779, 344] on div "**********" at bounding box center [800, 408] width 1535 height 751
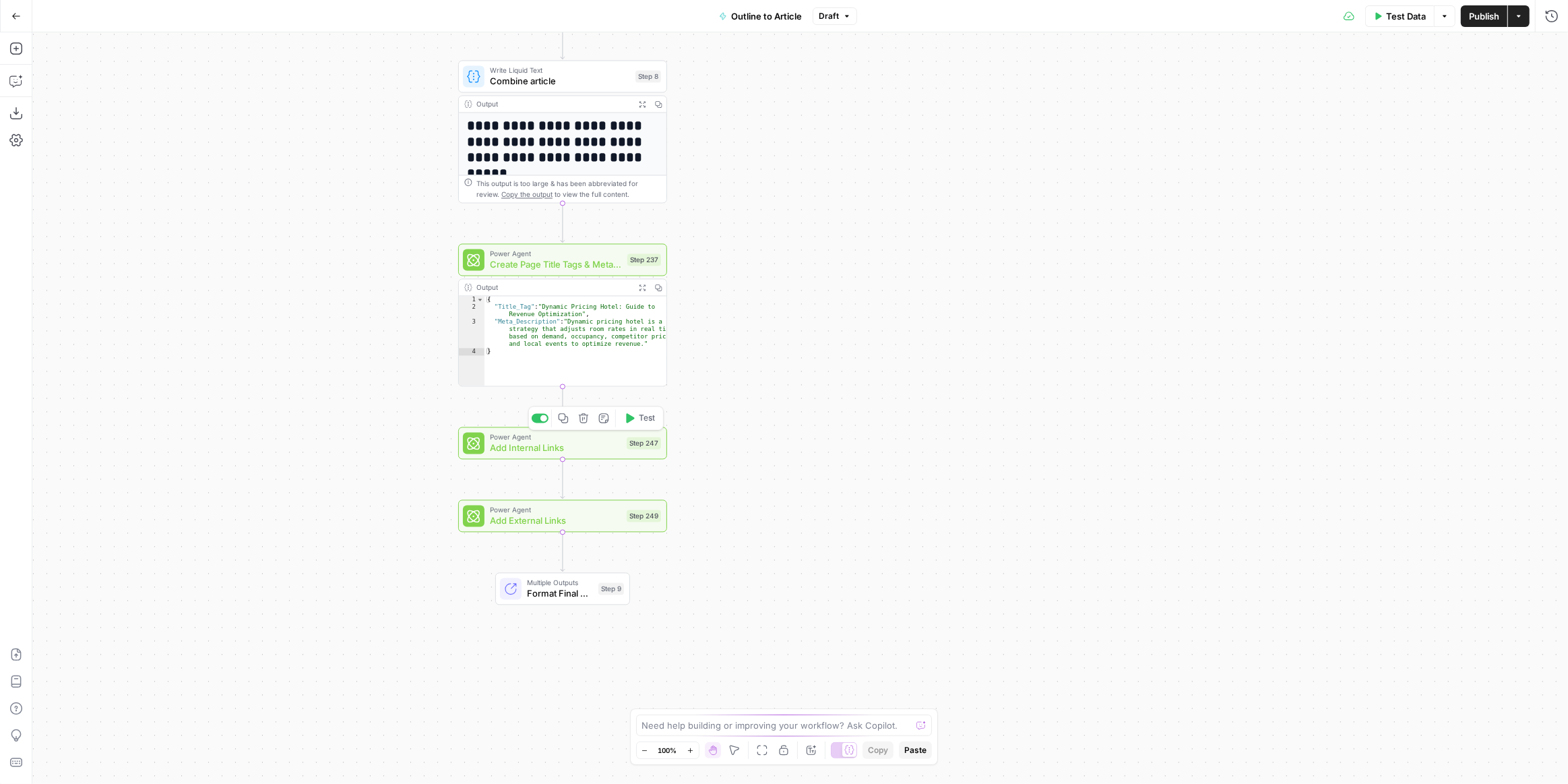
click at [640, 419] on span "Test" at bounding box center [647, 417] width 16 height 12
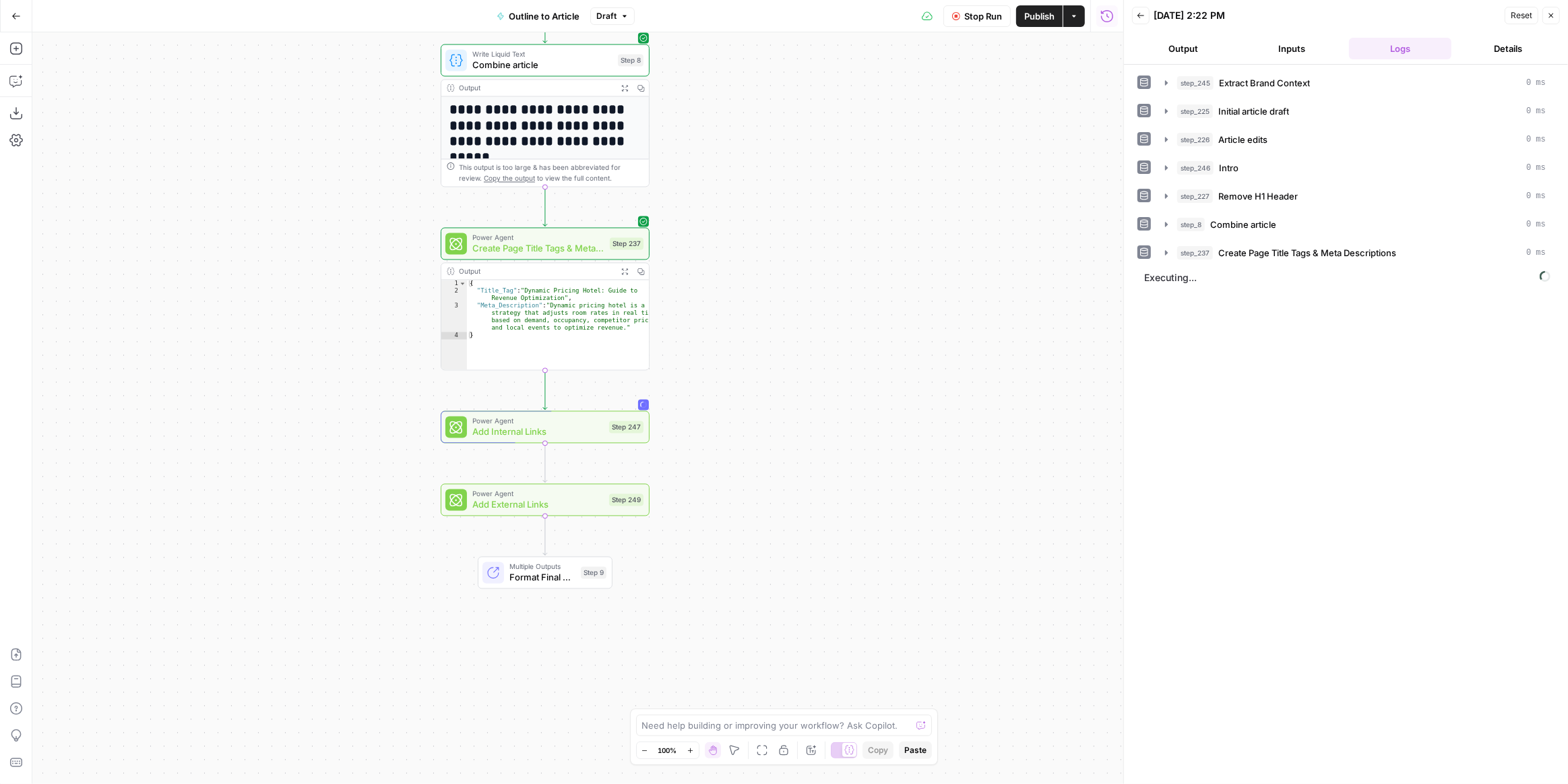
drag, startPoint x: 742, startPoint y: 457, endPoint x: 729, endPoint y: 442, distance: 19.8
click at [729, 442] on div "**********" at bounding box center [578, 408] width 1091 height 751
click at [581, 575] on div "Step 9" at bounding box center [594, 571] width 25 height 12
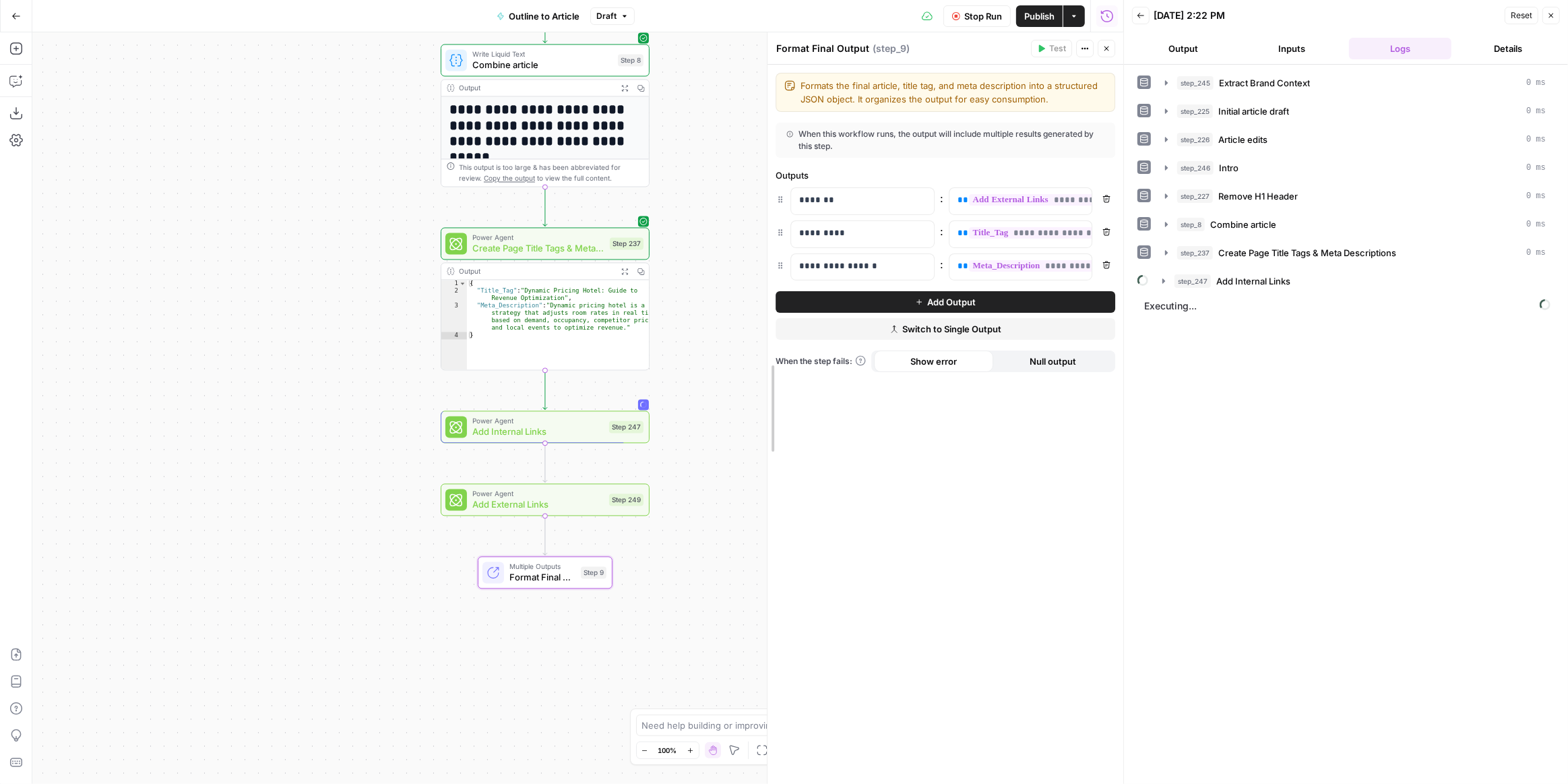
drag, startPoint x: 584, startPoint y: 636, endPoint x: 767, endPoint y: 631, distance: 183.1
click at [567, 500] on span "Add External Links" at bounding box center [538, 503] width 131 height 14
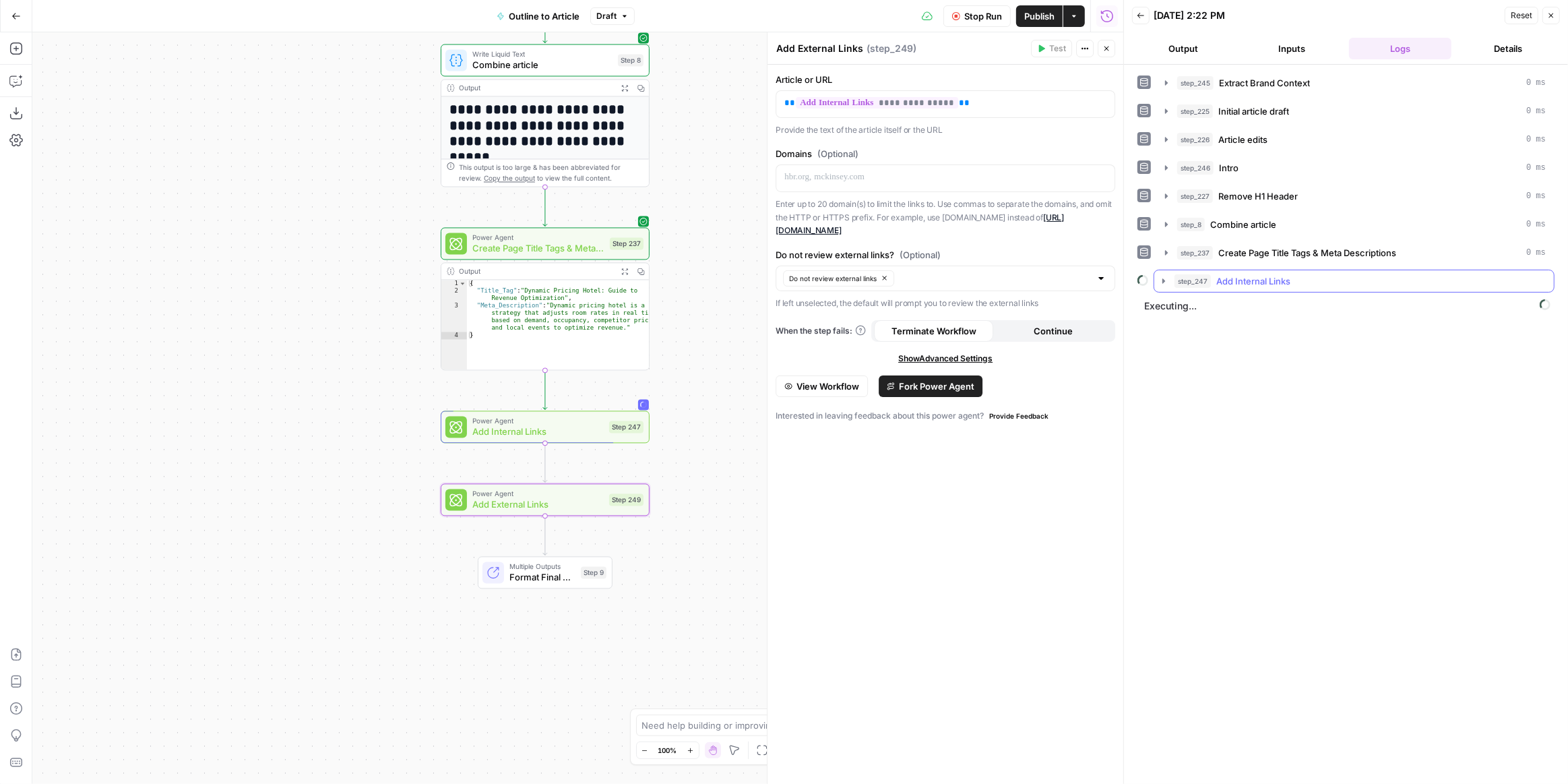
click at [1165, 279] on icon "button" at bounding box center [1163, 281] width 11 height 11
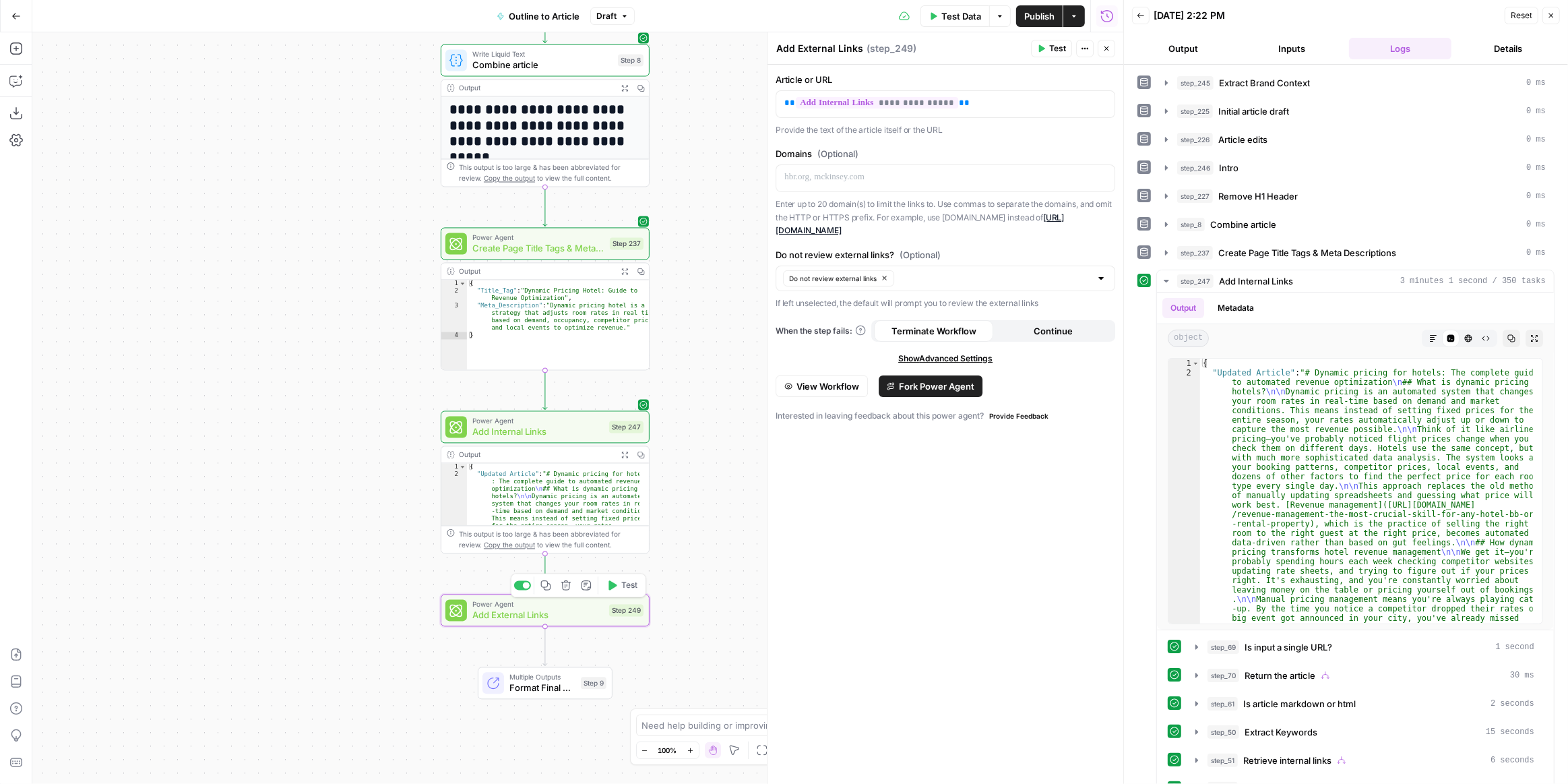
click at [631, 583] on span "Test" at bounding box center [629, 584] width 16 height 12
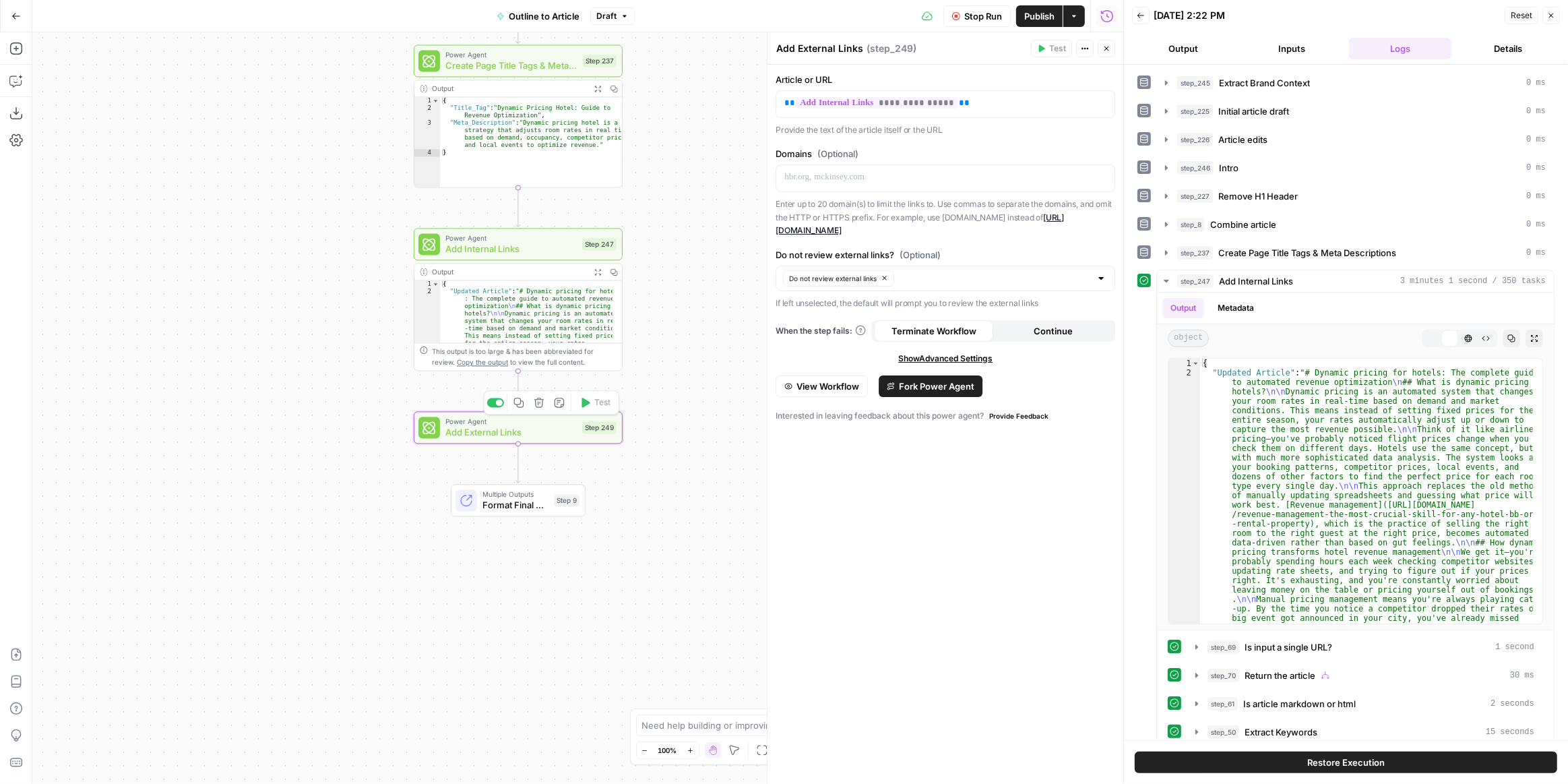
drag, startPoint x: 721, startPoint y: 558, endPoint x: 693, endPoint y: 372, distance: 188.1
click at [693, 372] on div "**********" at bounding box center [578, 408] width 1091 height 751
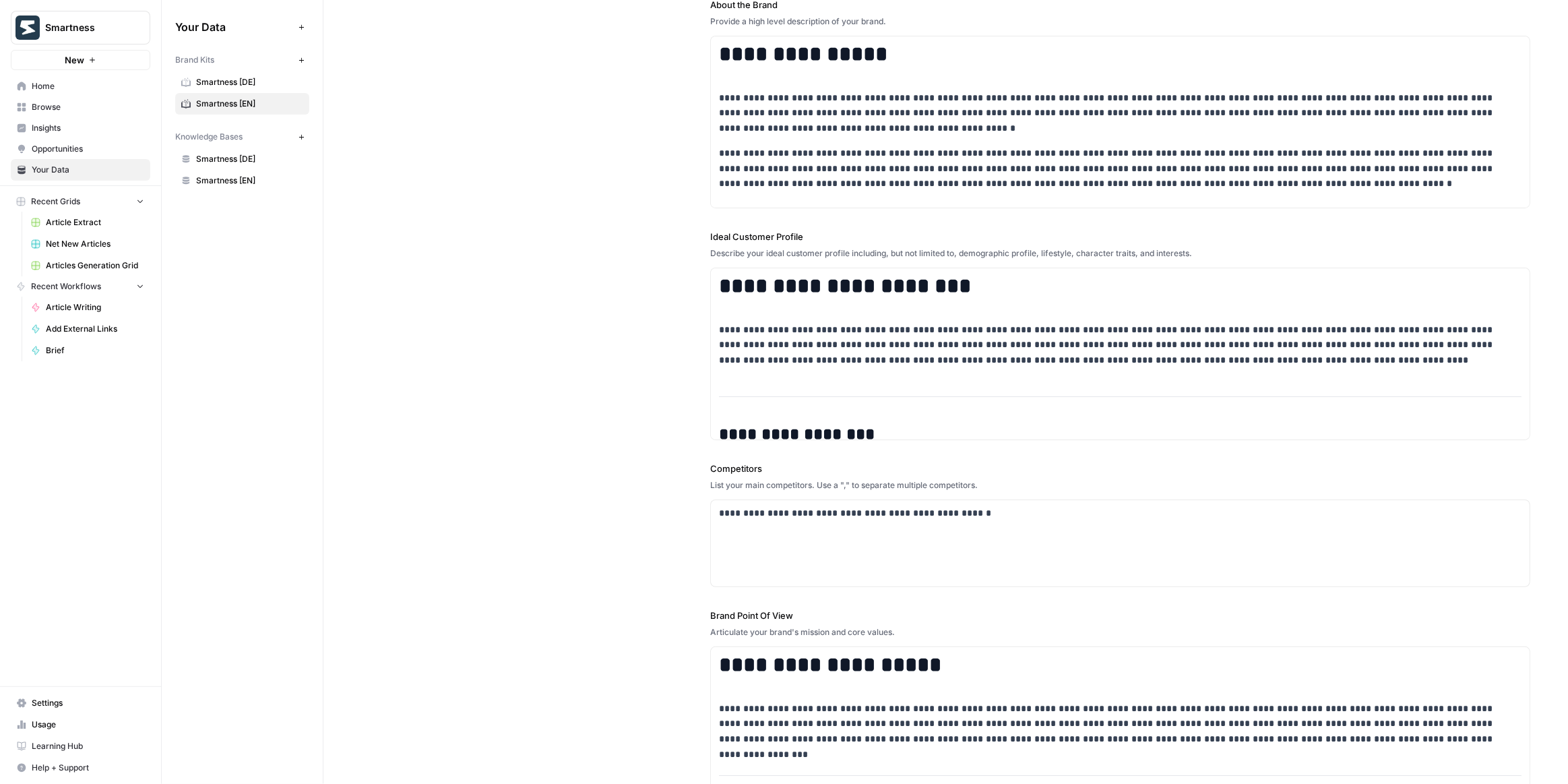
scroll to position [368, 0]
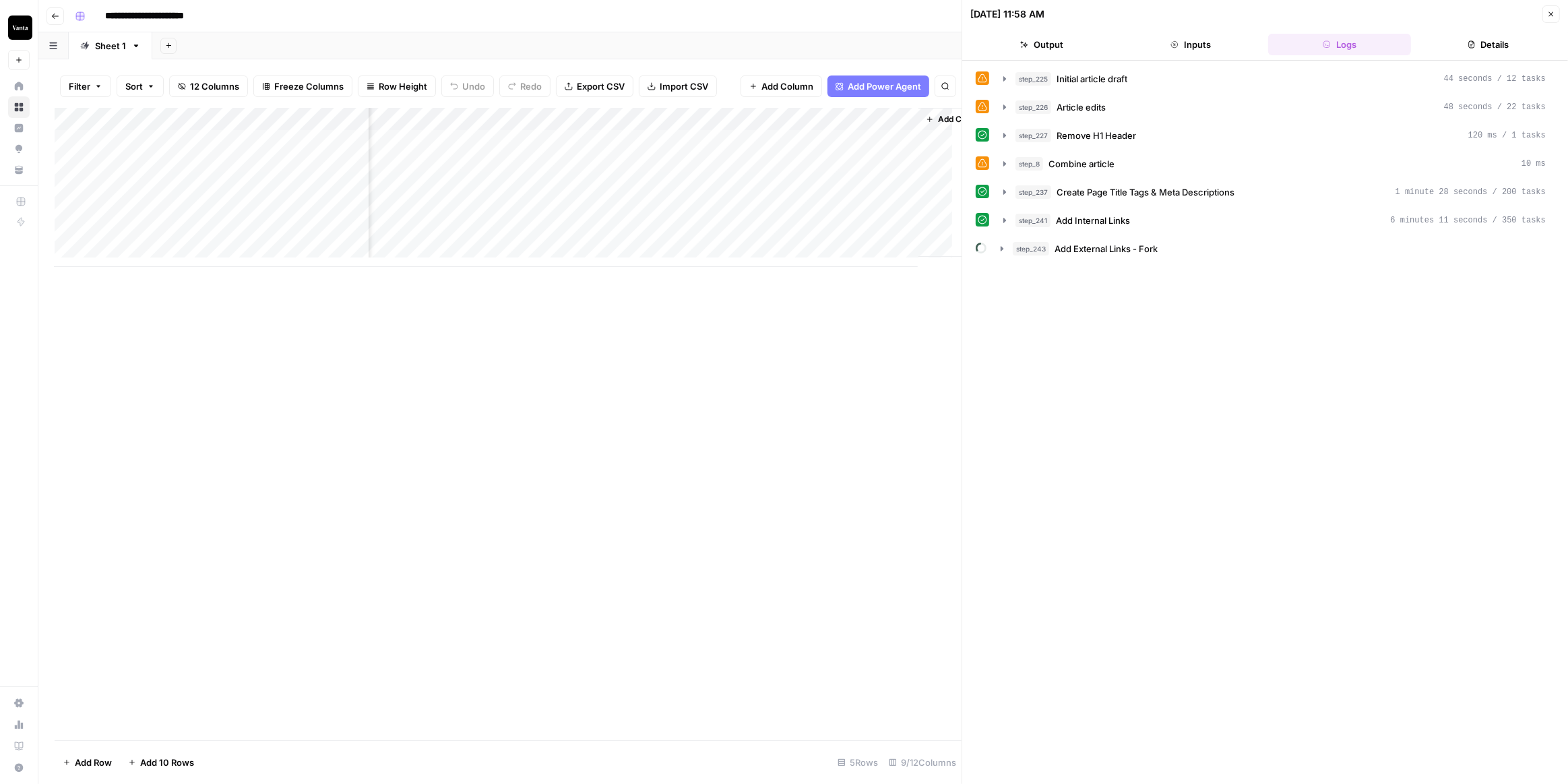
scroll to position [0, 498]
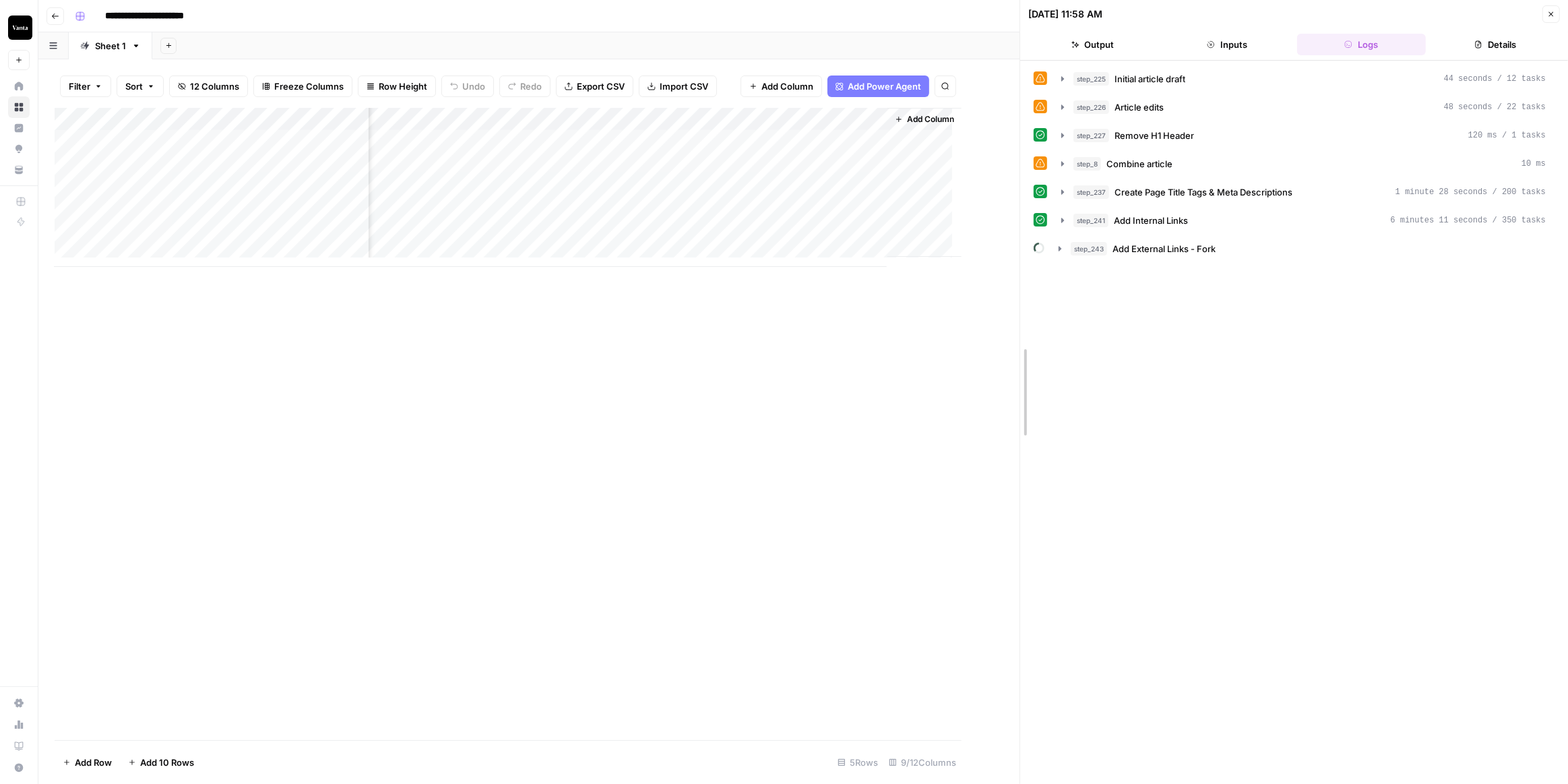
drag, startPoint x: 967, startPoint y: 295, endPoint x: 1083, endPoint y: 299, distance: 116.1
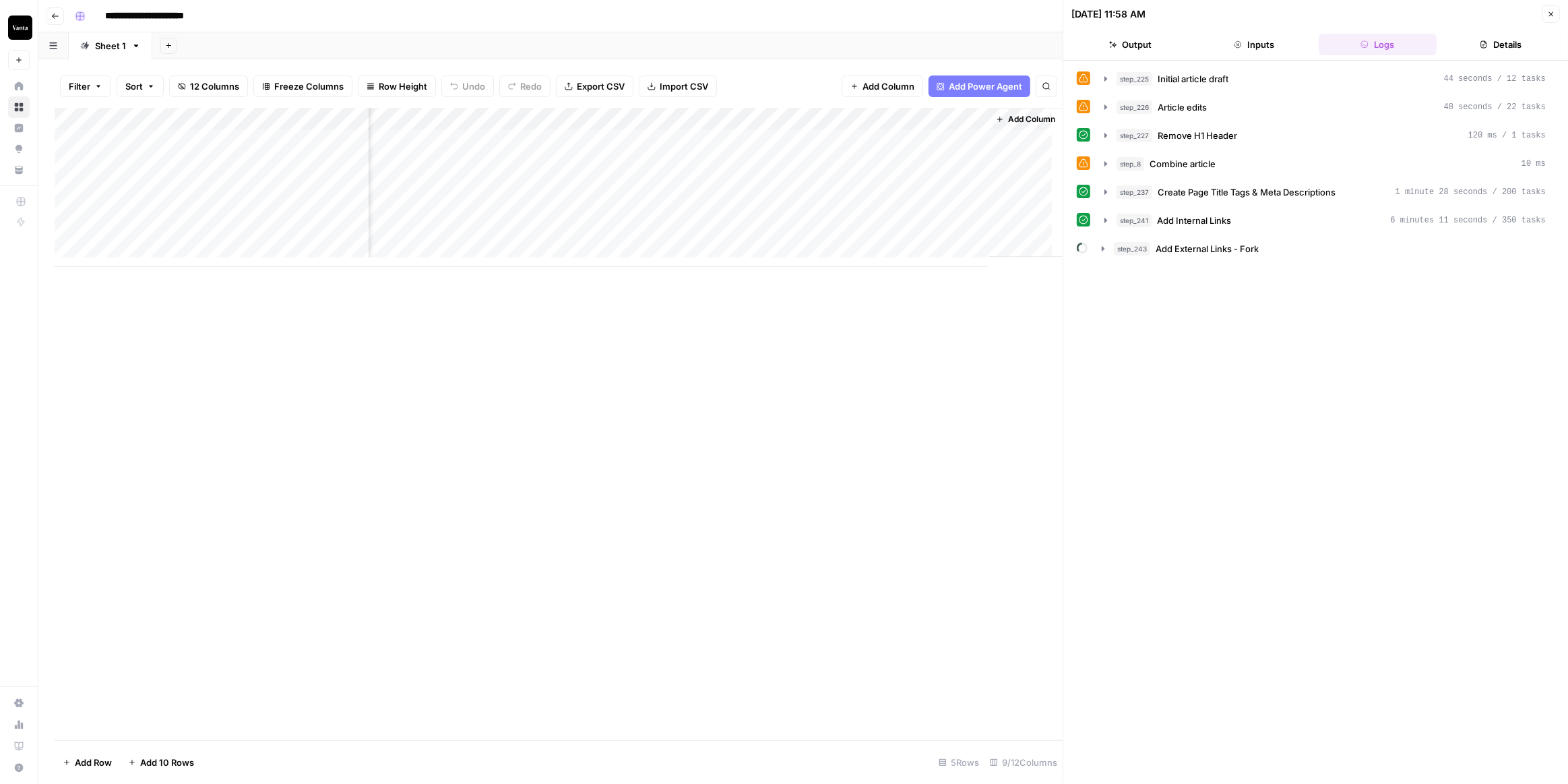
scroll to position [0, 397]
